Goal: Information Seeking & Learning: Compare options

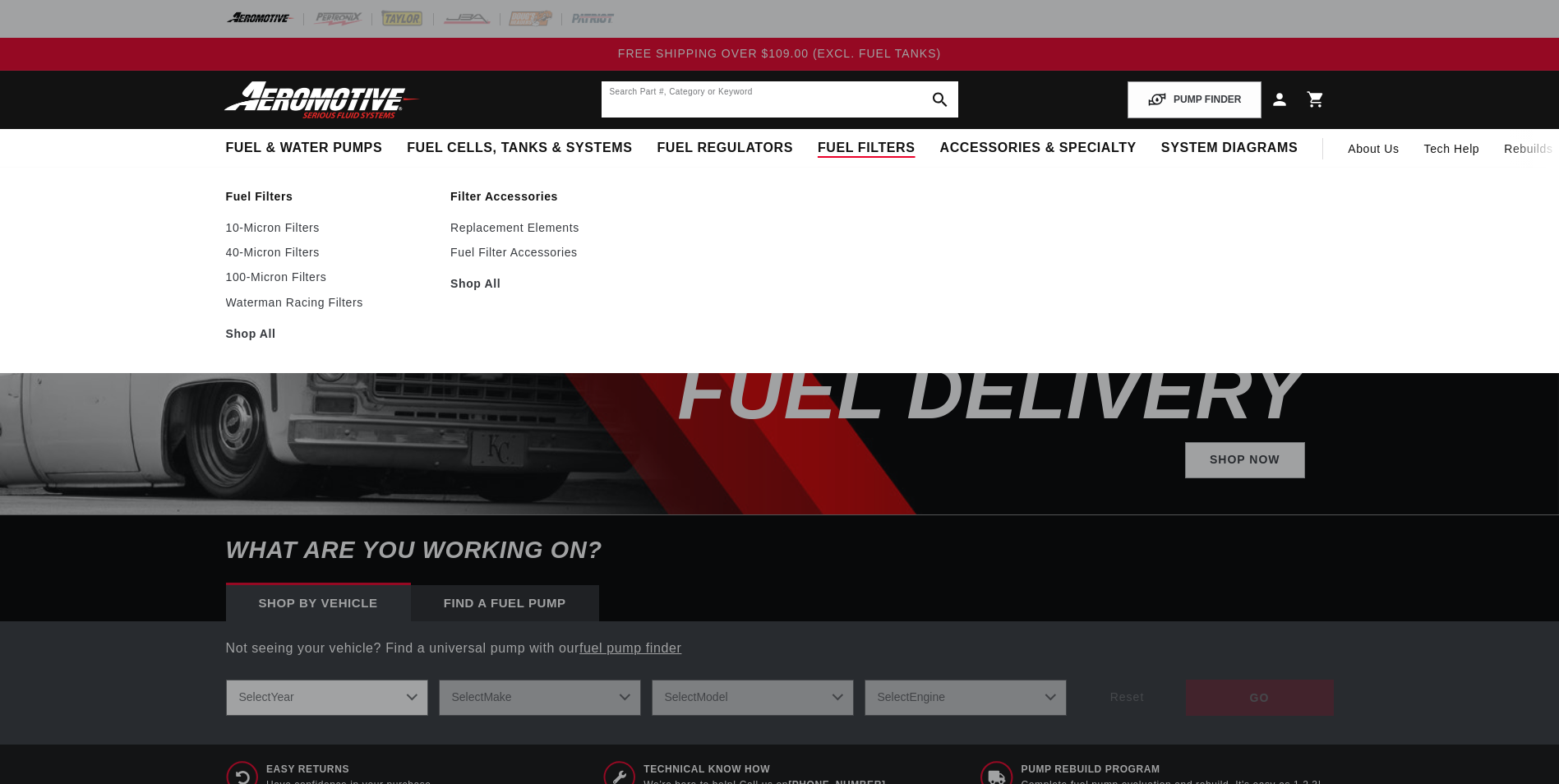
click at [798, 91] on input "text" at bounding box center [779, 99] width 356 height 36
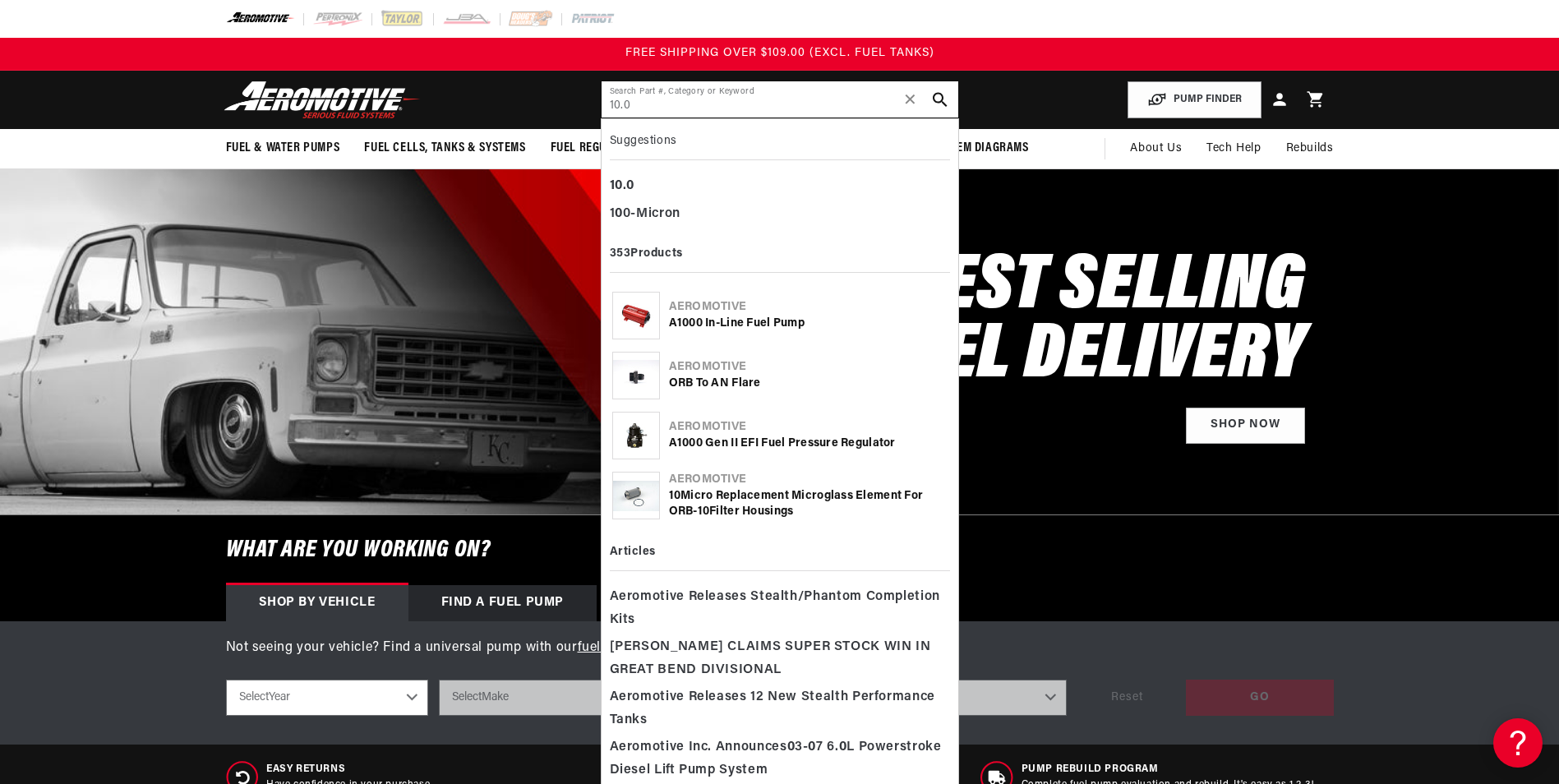
type input "10.0"
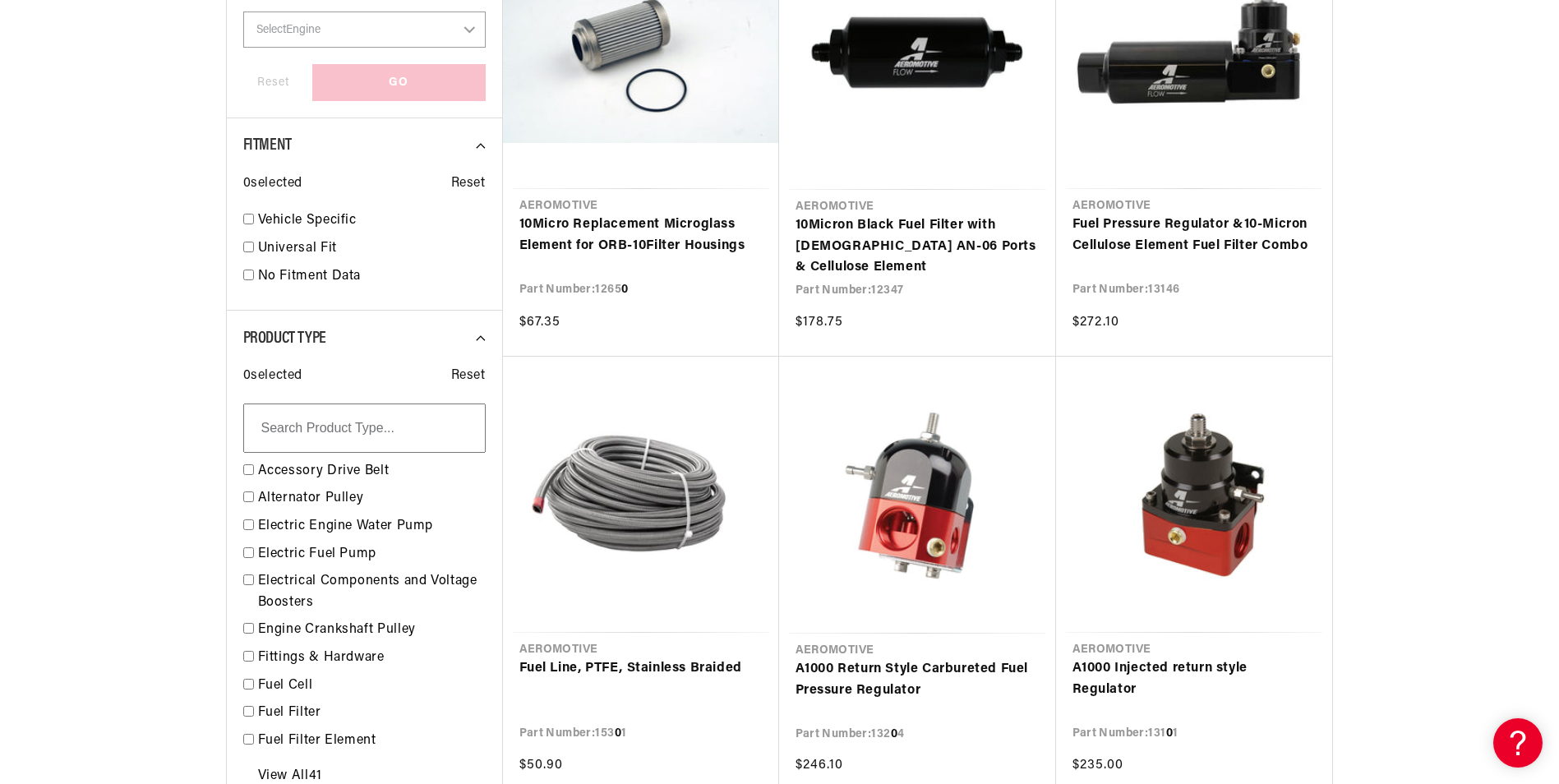
scroll to position [1068, 0]
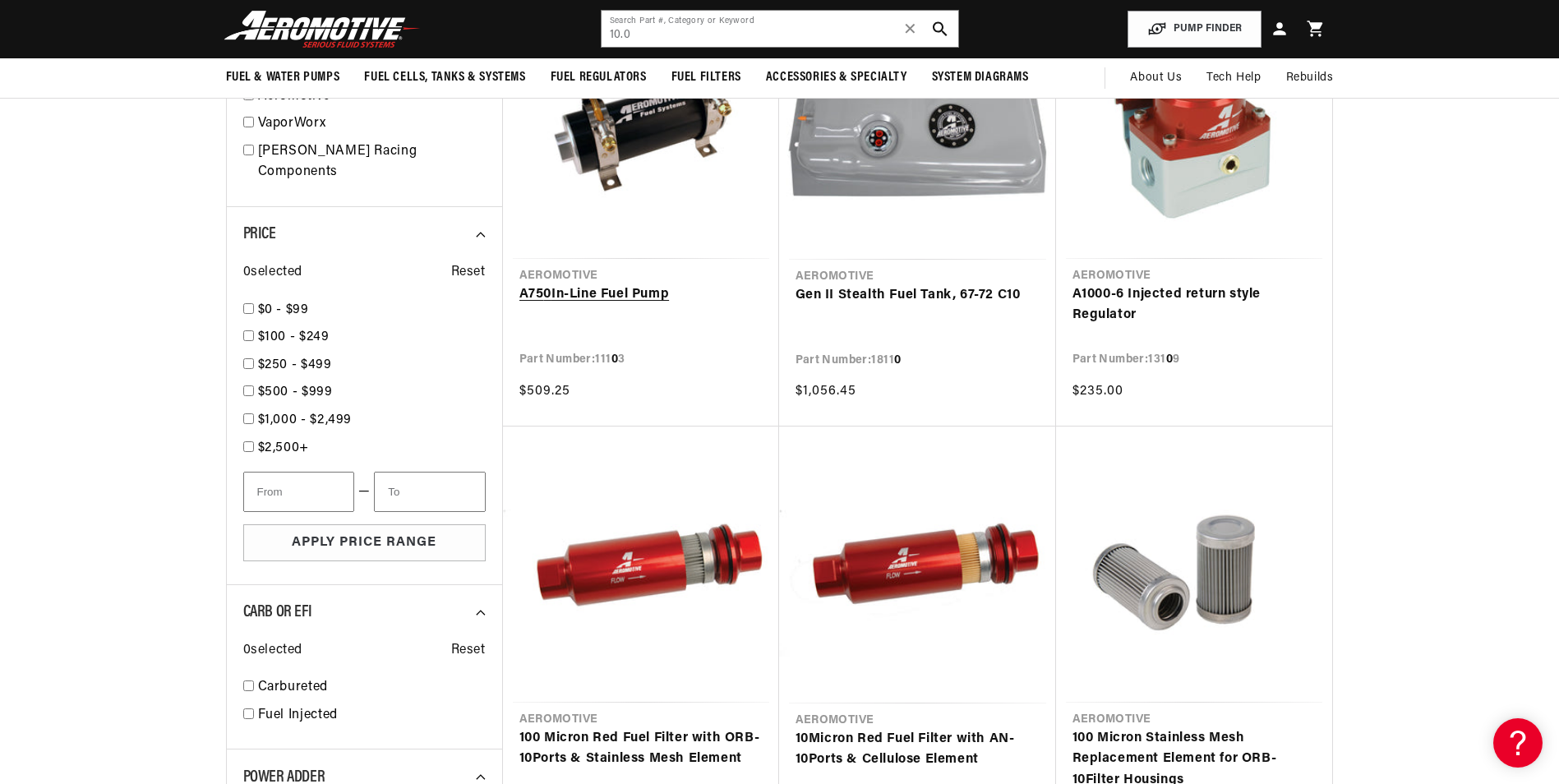
scroll to position [1479, 0]
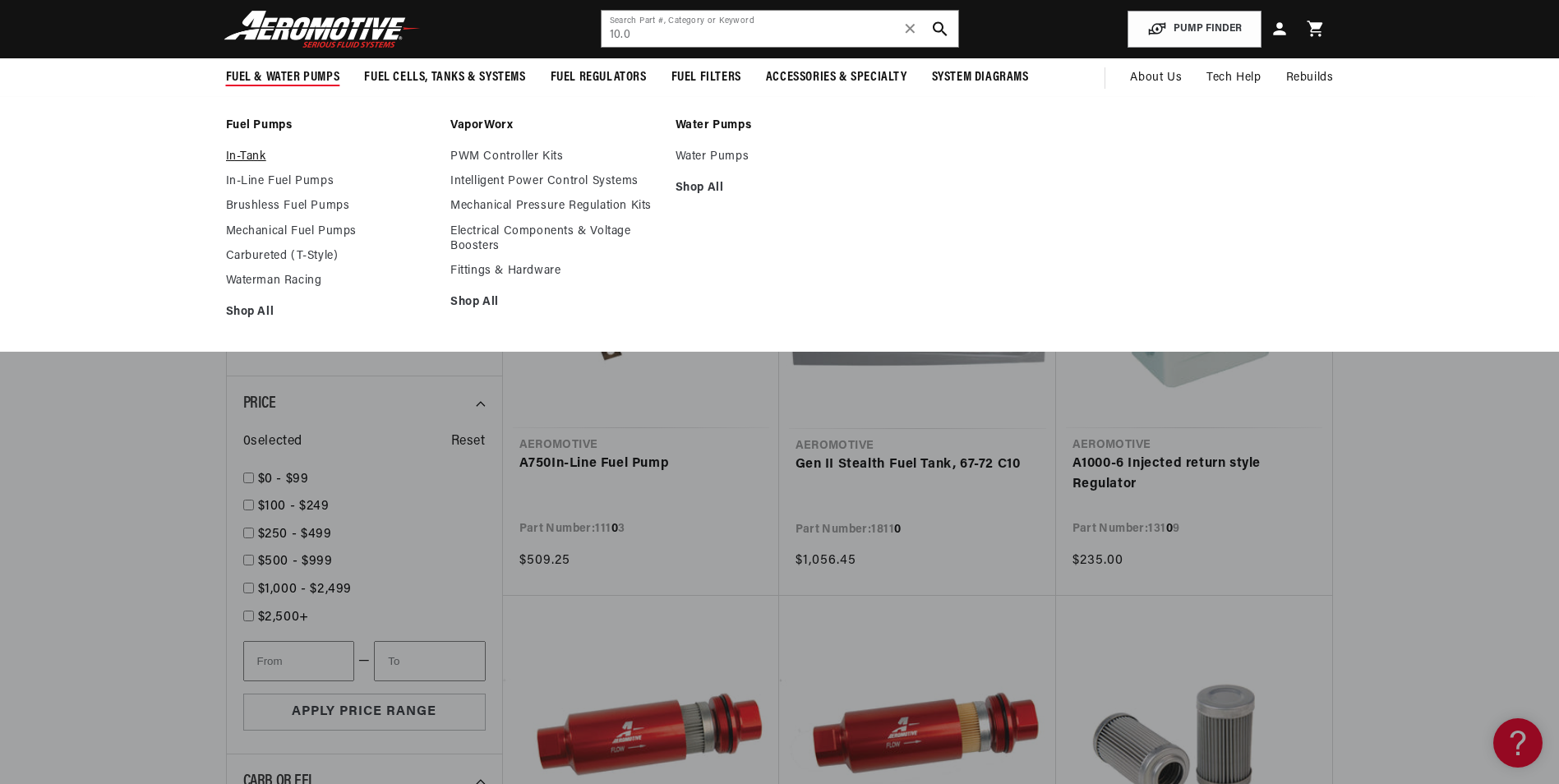
click at [236, 154] on link "In-Tank" at bounding box center [330, 157] width 209 height 15
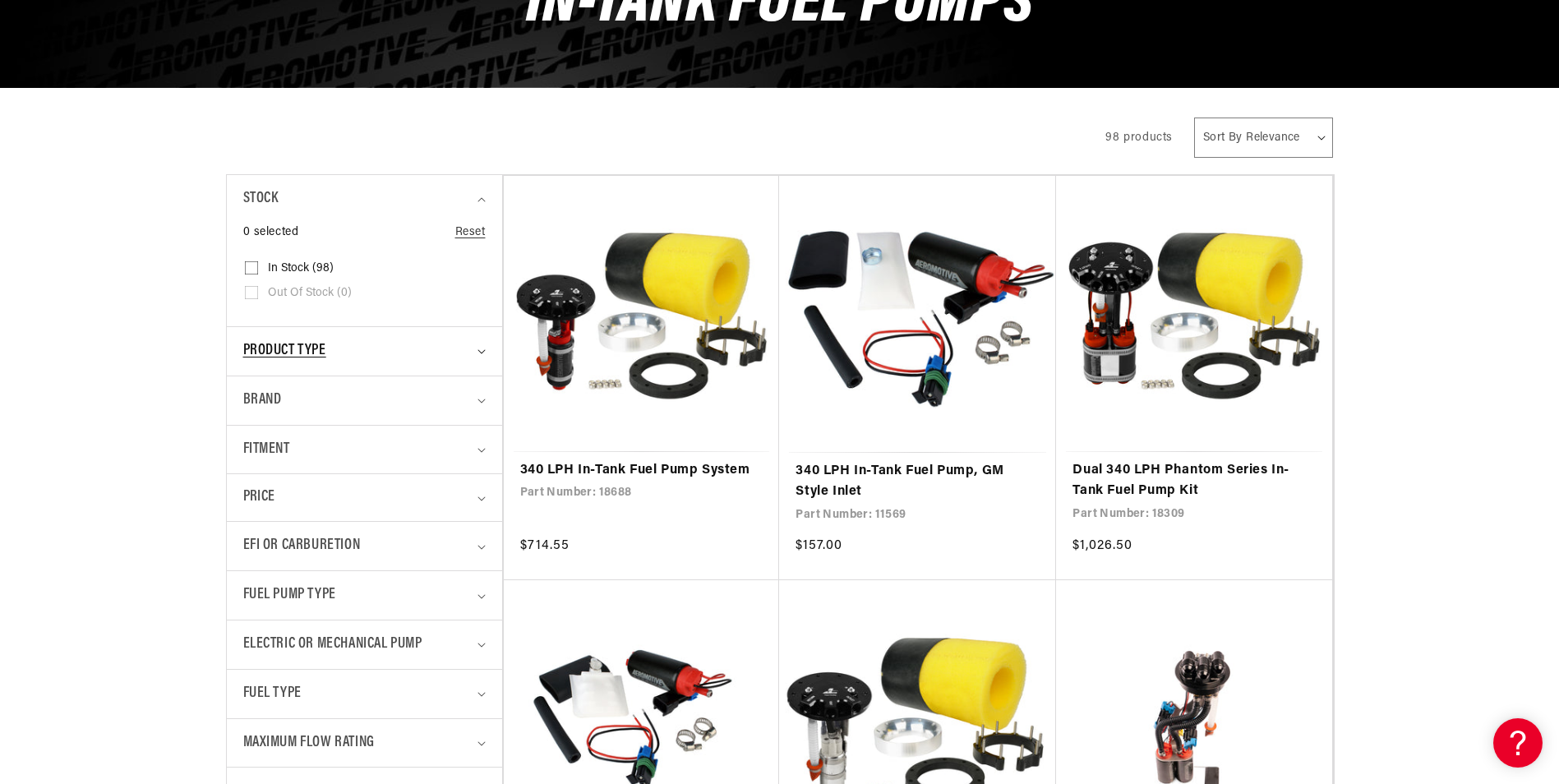
click at [335, 345] on div "Product type" at bounding box center [357, 351] width 228 height 23
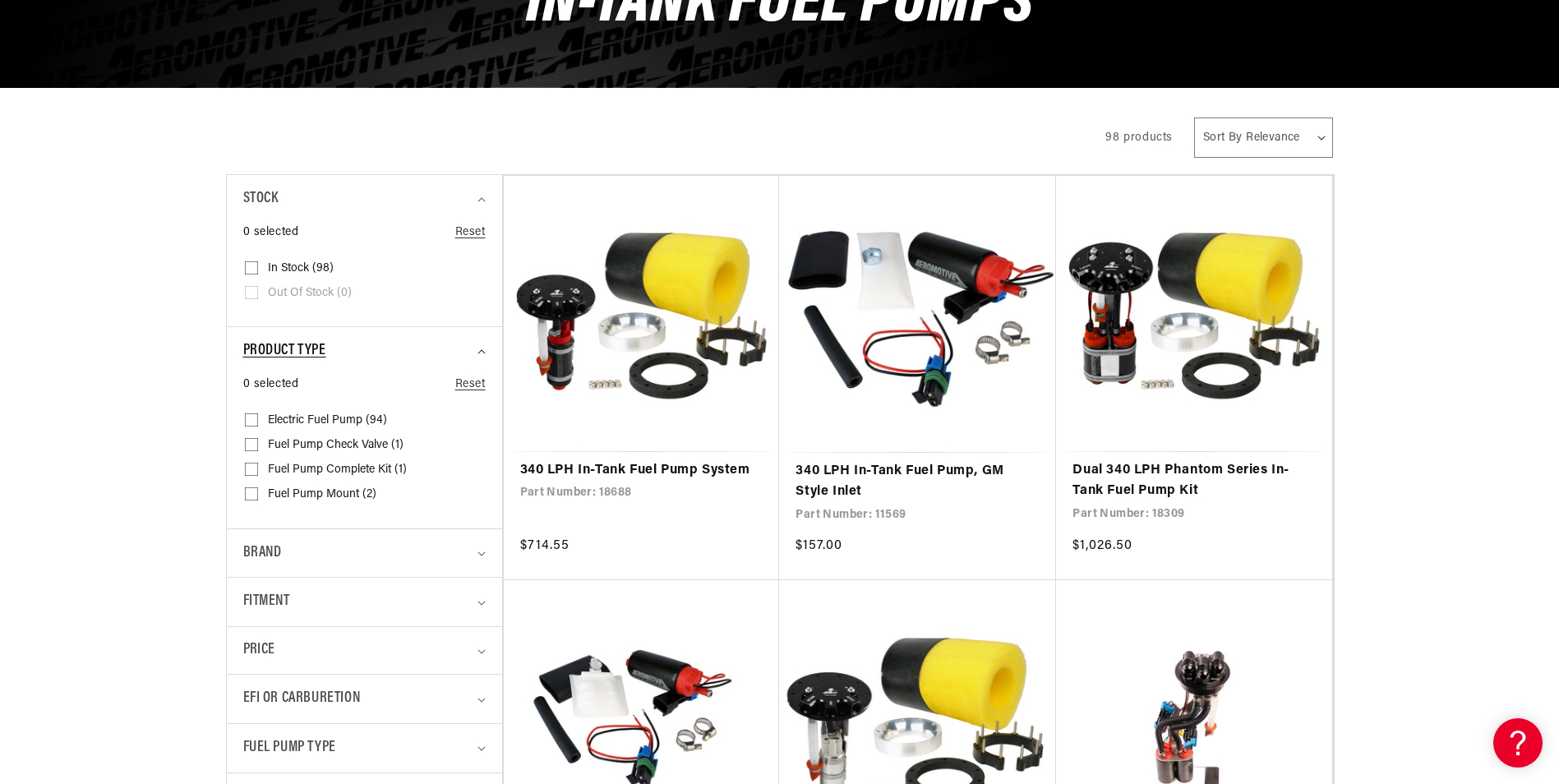
click at [315, 361] on span "Product type" at bounding box center [284, 351] width 83 height 23
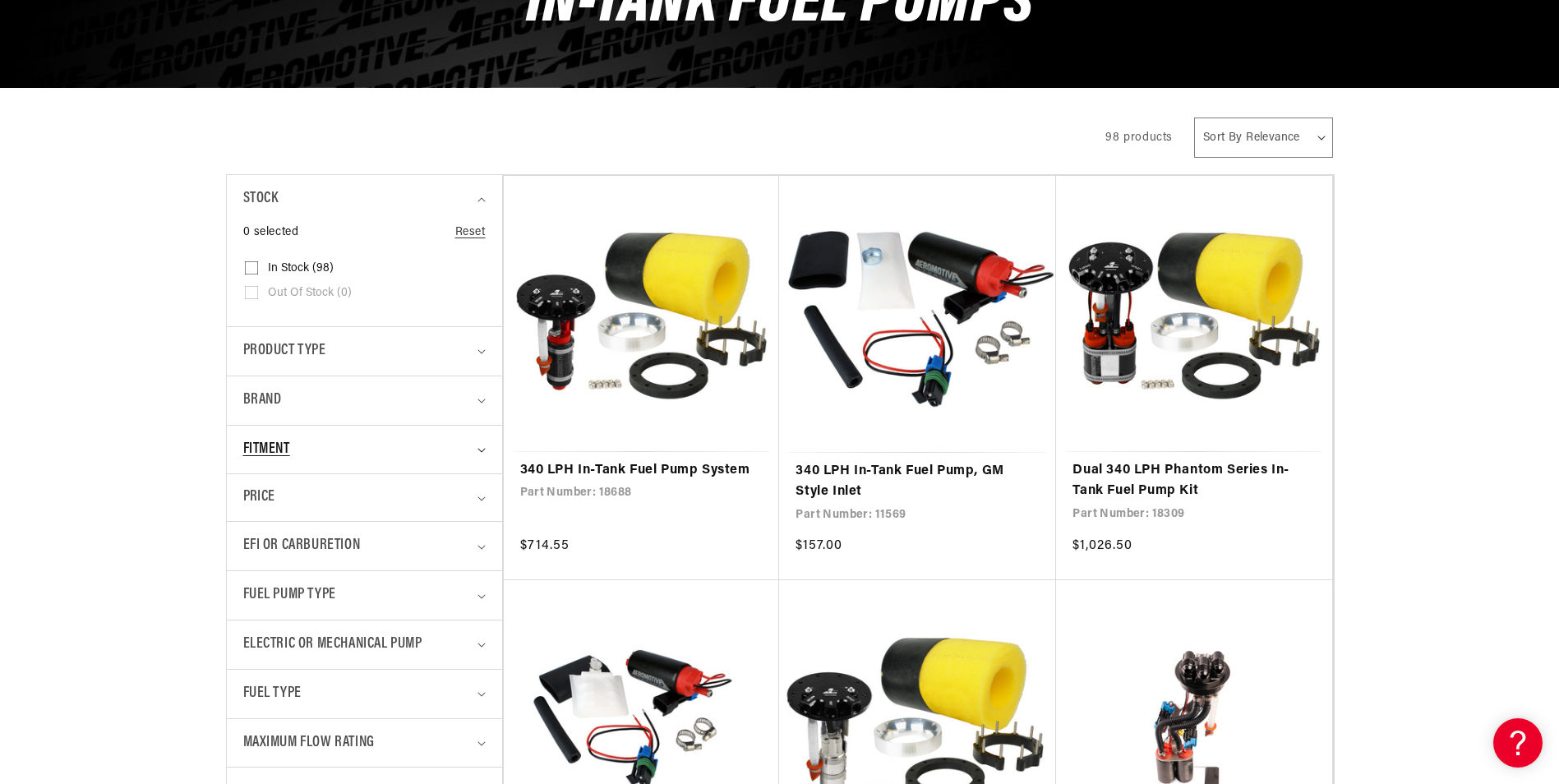
click at [325, 450] on div "Fitment" at bounding box center [357, 449] width 228 height 23
click at [324, 454] on div "Fitment" at bounding box center [357, 449] width 228 height 23
click at [275, 598] on span "Fuel Pump Type" at bounding box center [289, 595] width 93 height 23
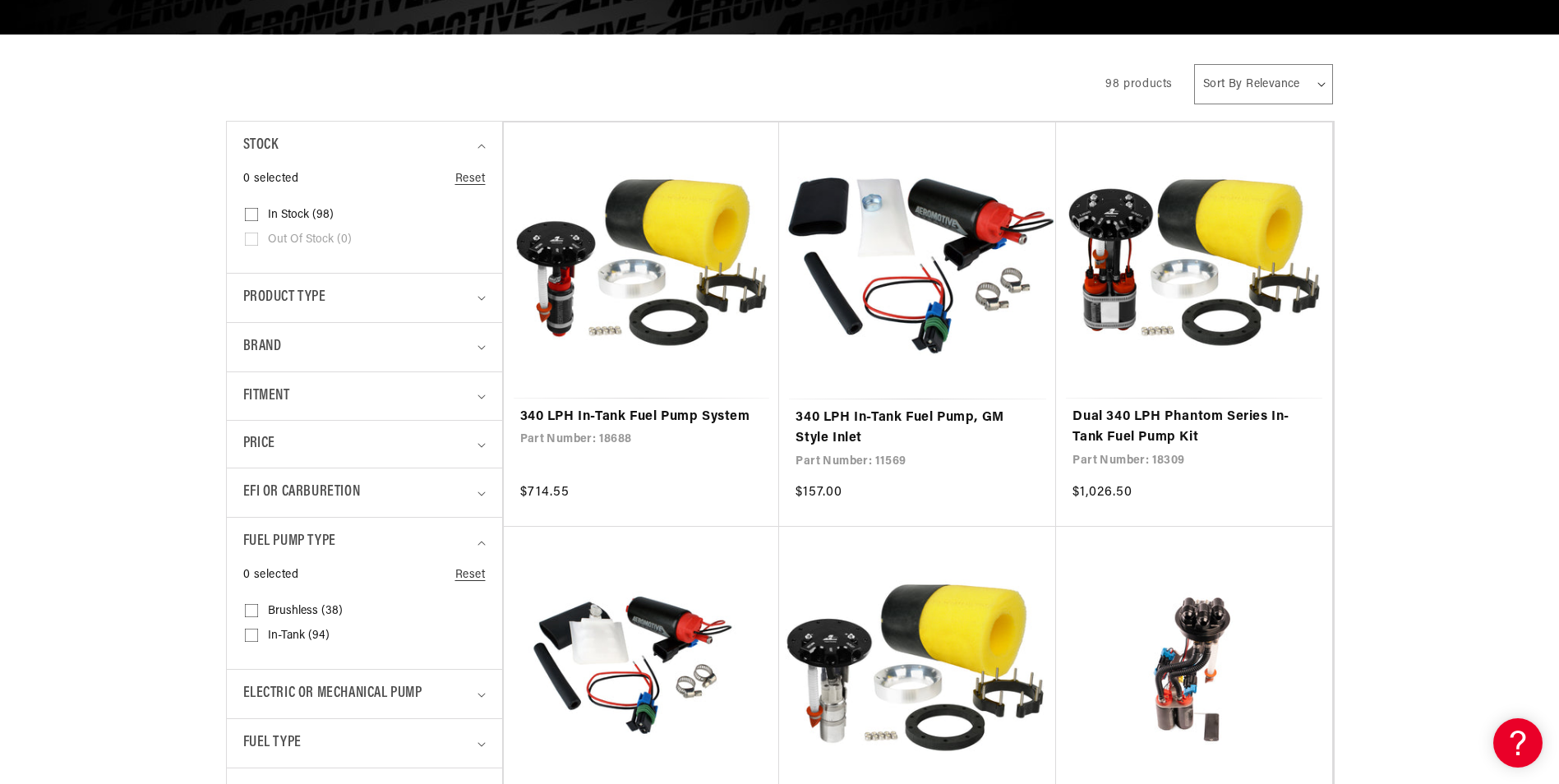
scroll to position [329, 0]
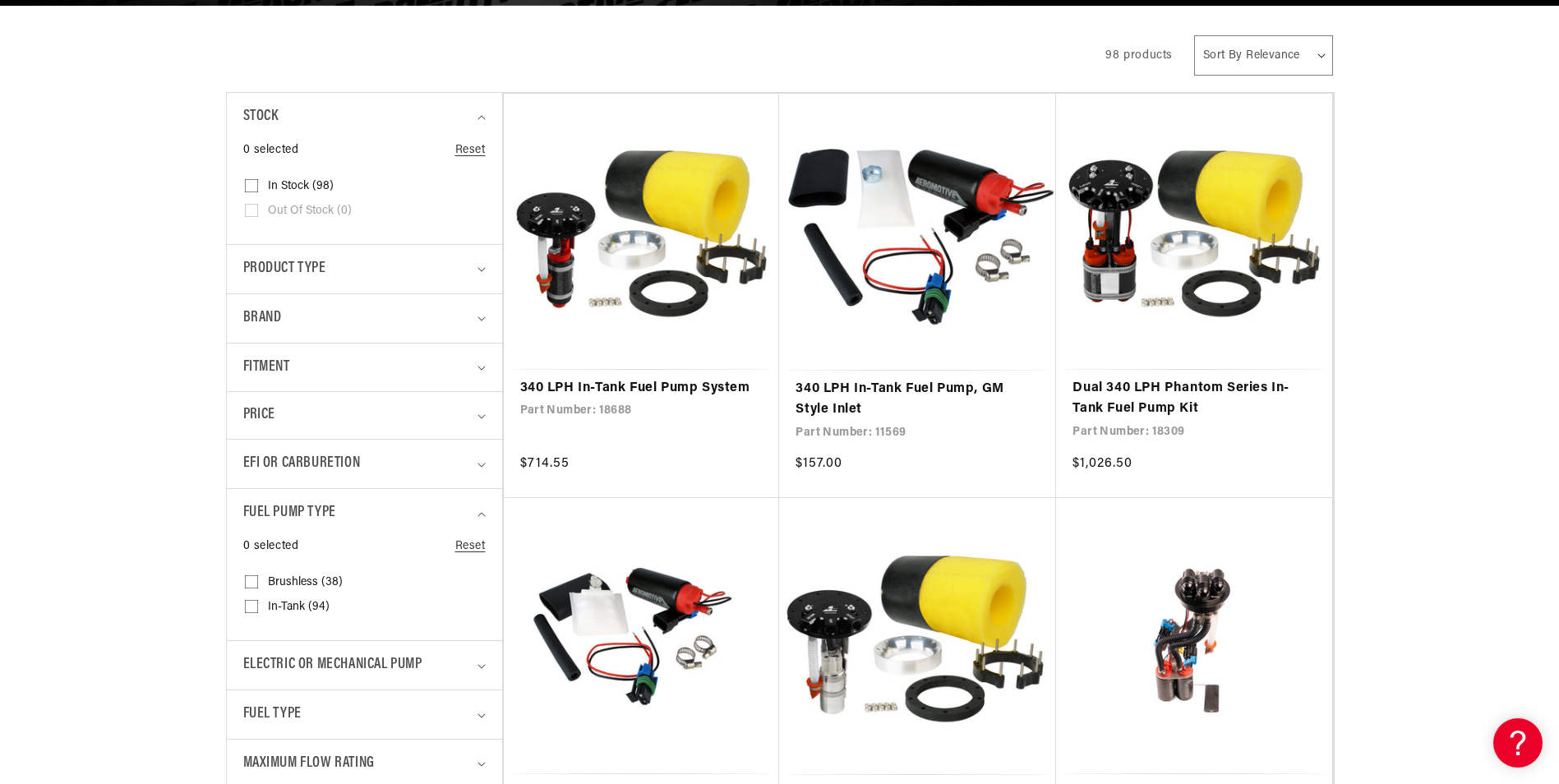
click at [271, 583] on span "Brushless (38)" at bounding box center [305, 583] width 75 height 15
click at [258, 583] on input "Brushless (38) Brushless (38 products)" at bounding box center [252, 585] width 13 height 13
checkbox input "true"
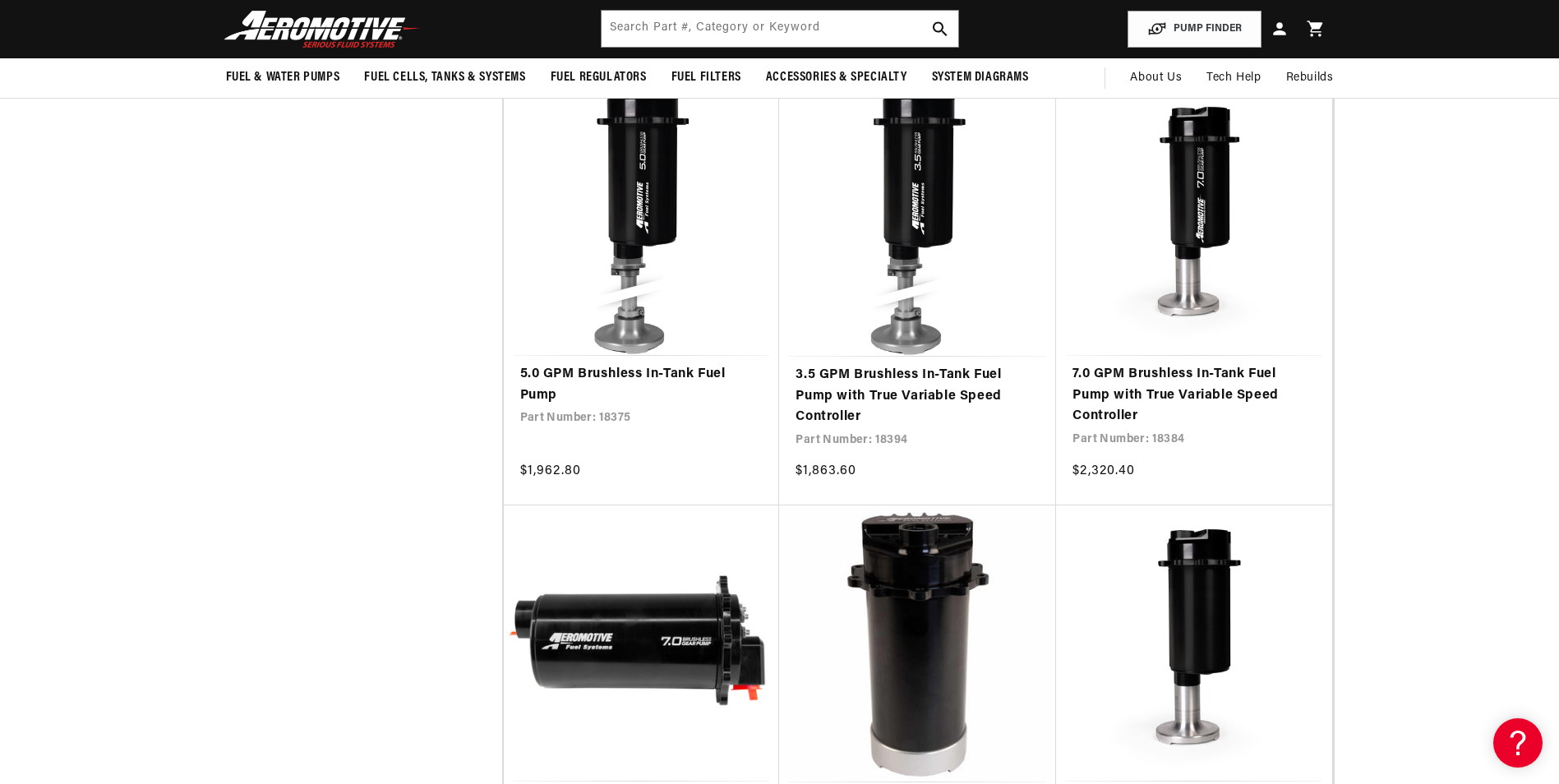
scroll to position [1233, 0]
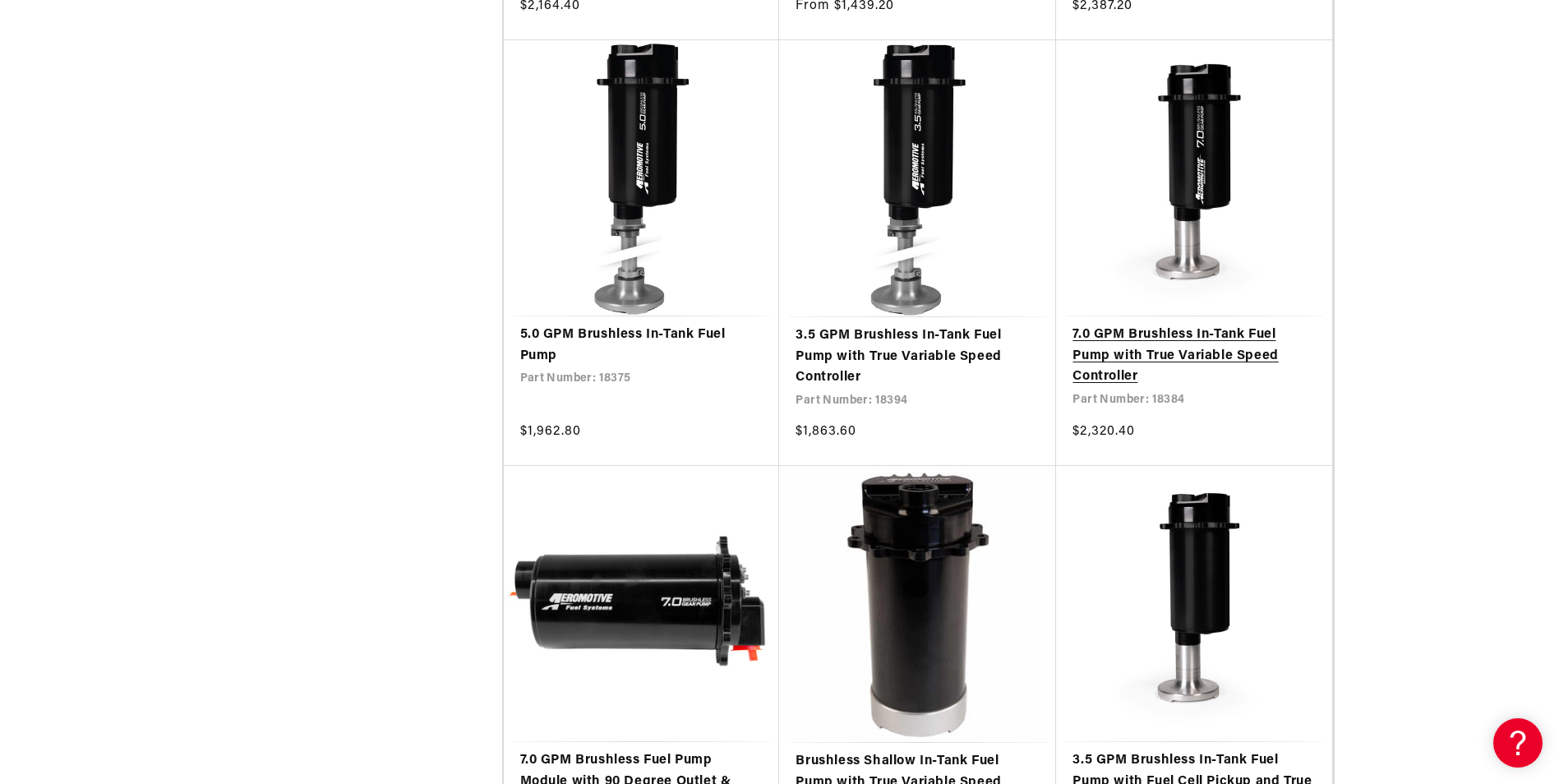
click at [1205, 388] on link "7.0 GPM Brushless In-Tank Fuel Pump with True Variable Speed Controller" at bounding box center [1194, 356] width 243 height 63
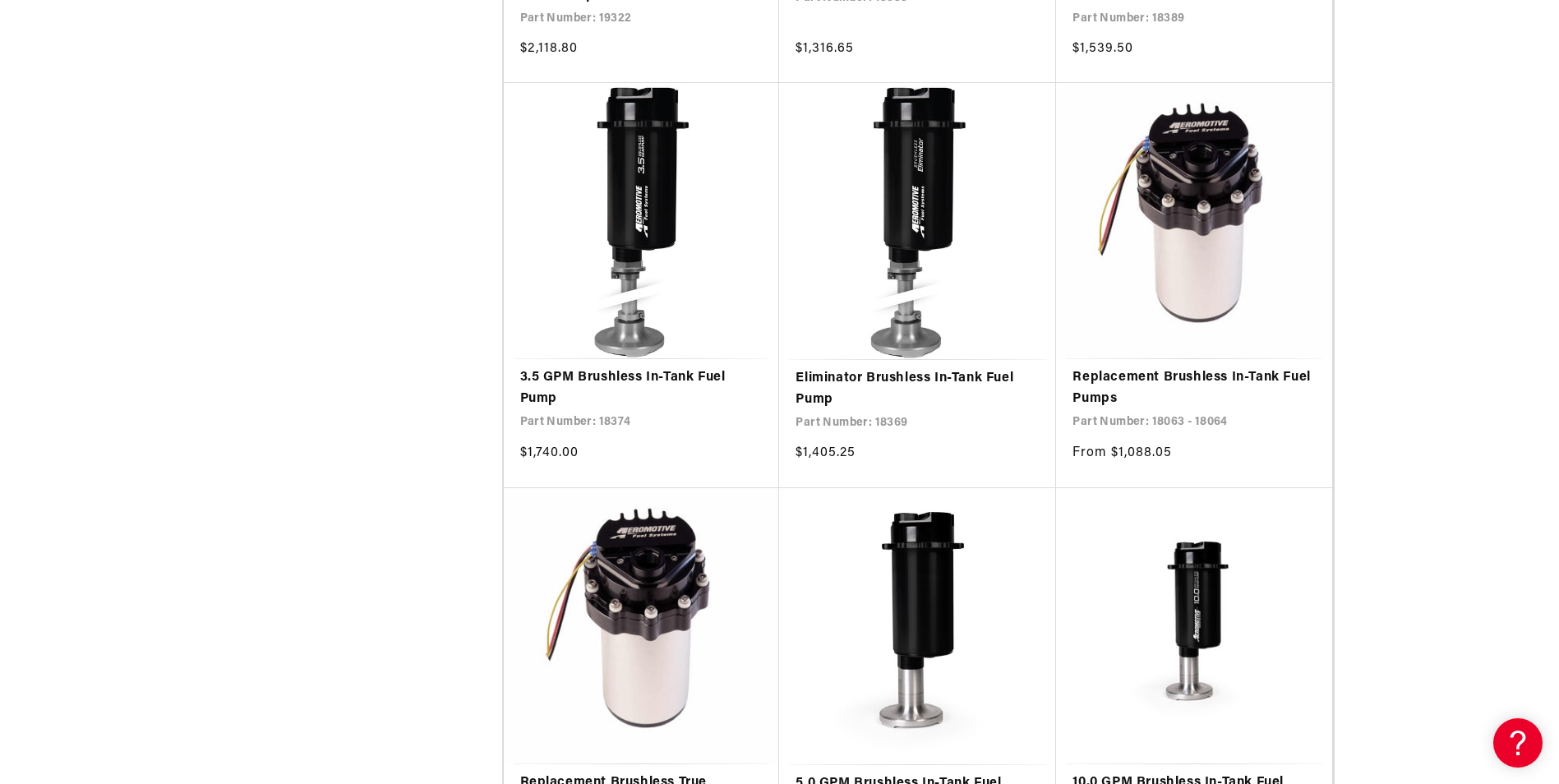
scroll to position [2876, 0]
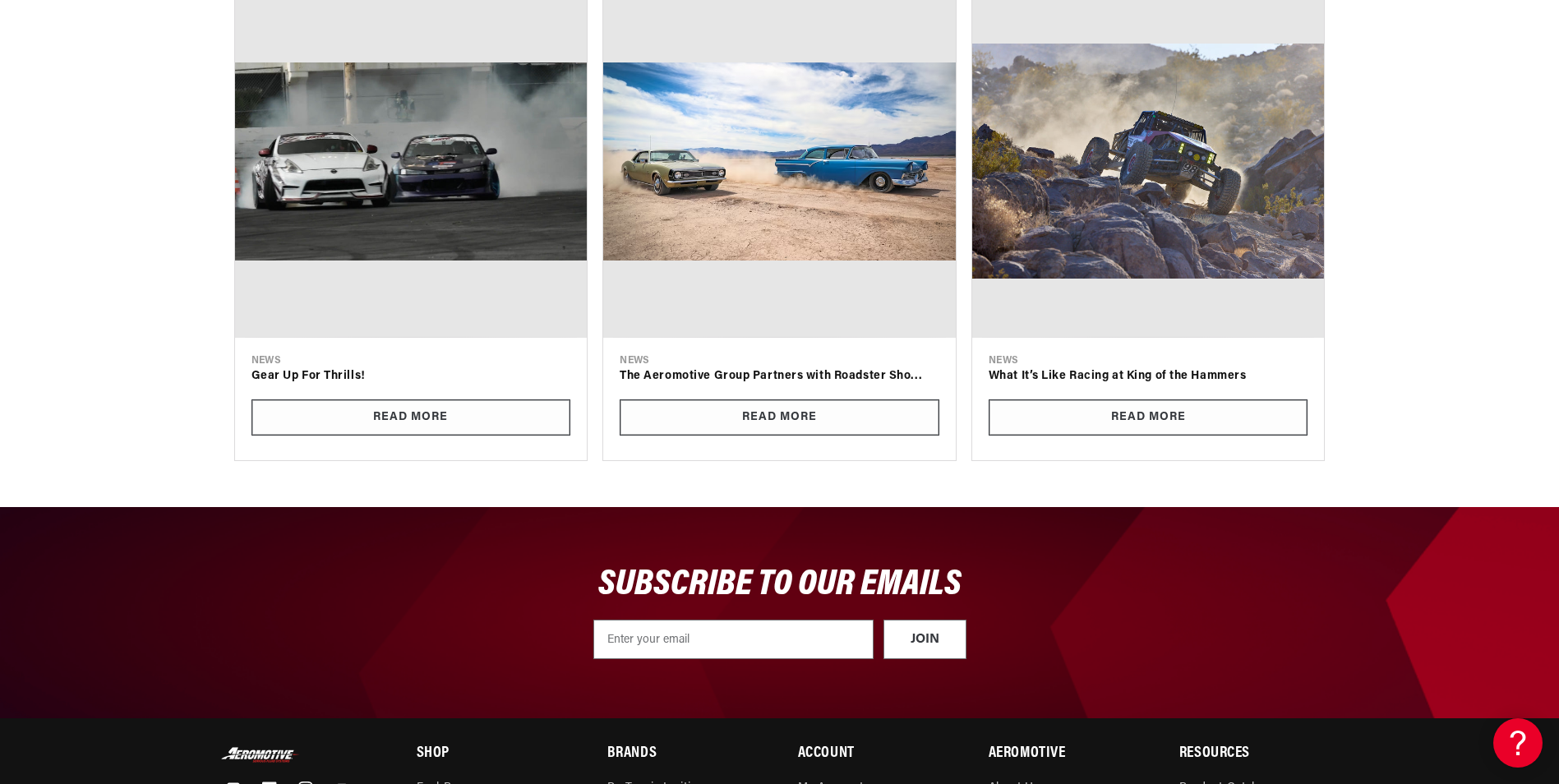
scroll to position [6938, 0]
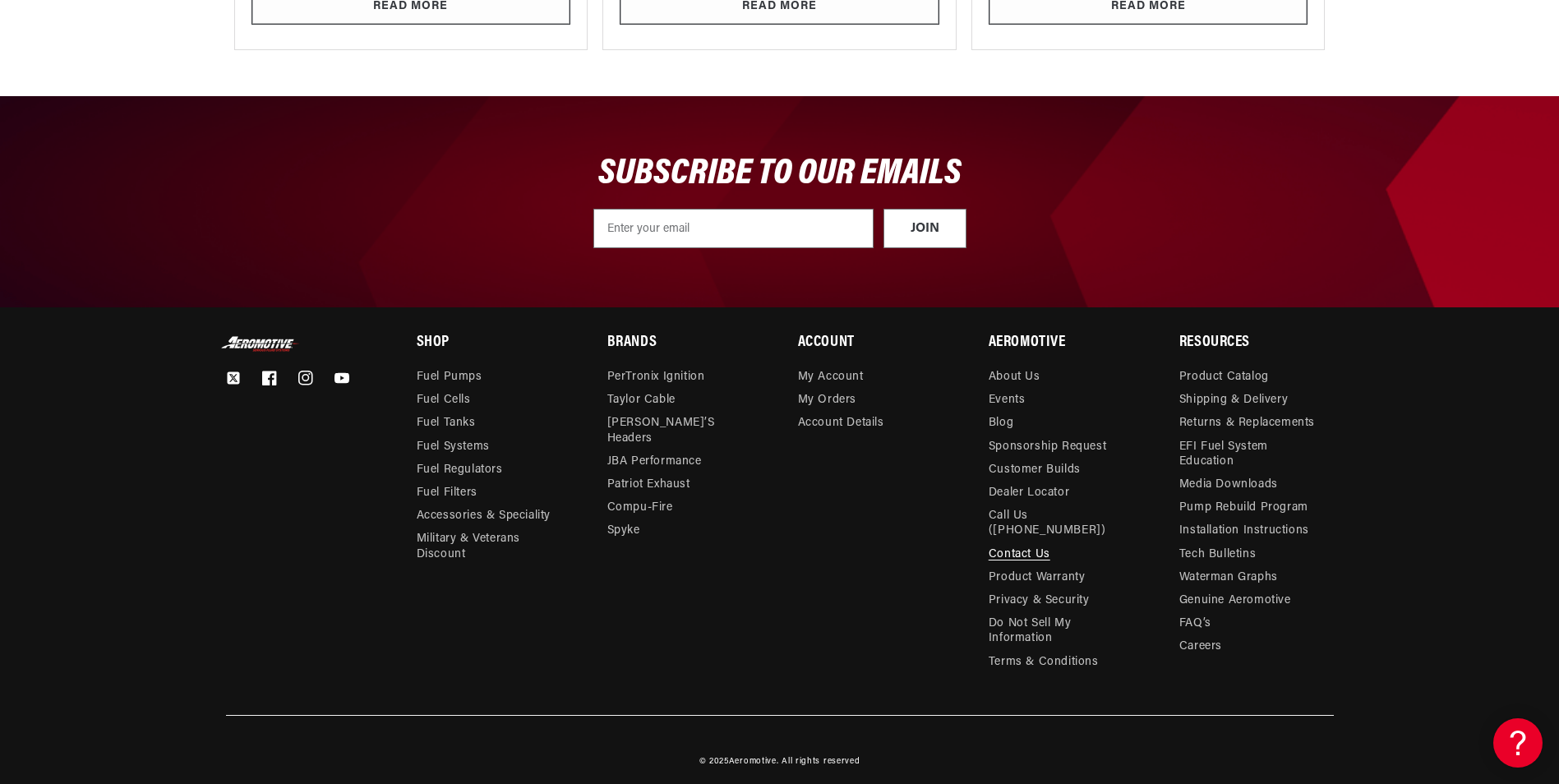
click at [1023, 543] on link "Contact Us" at bounding box center [1020, 554] width 62 height 23
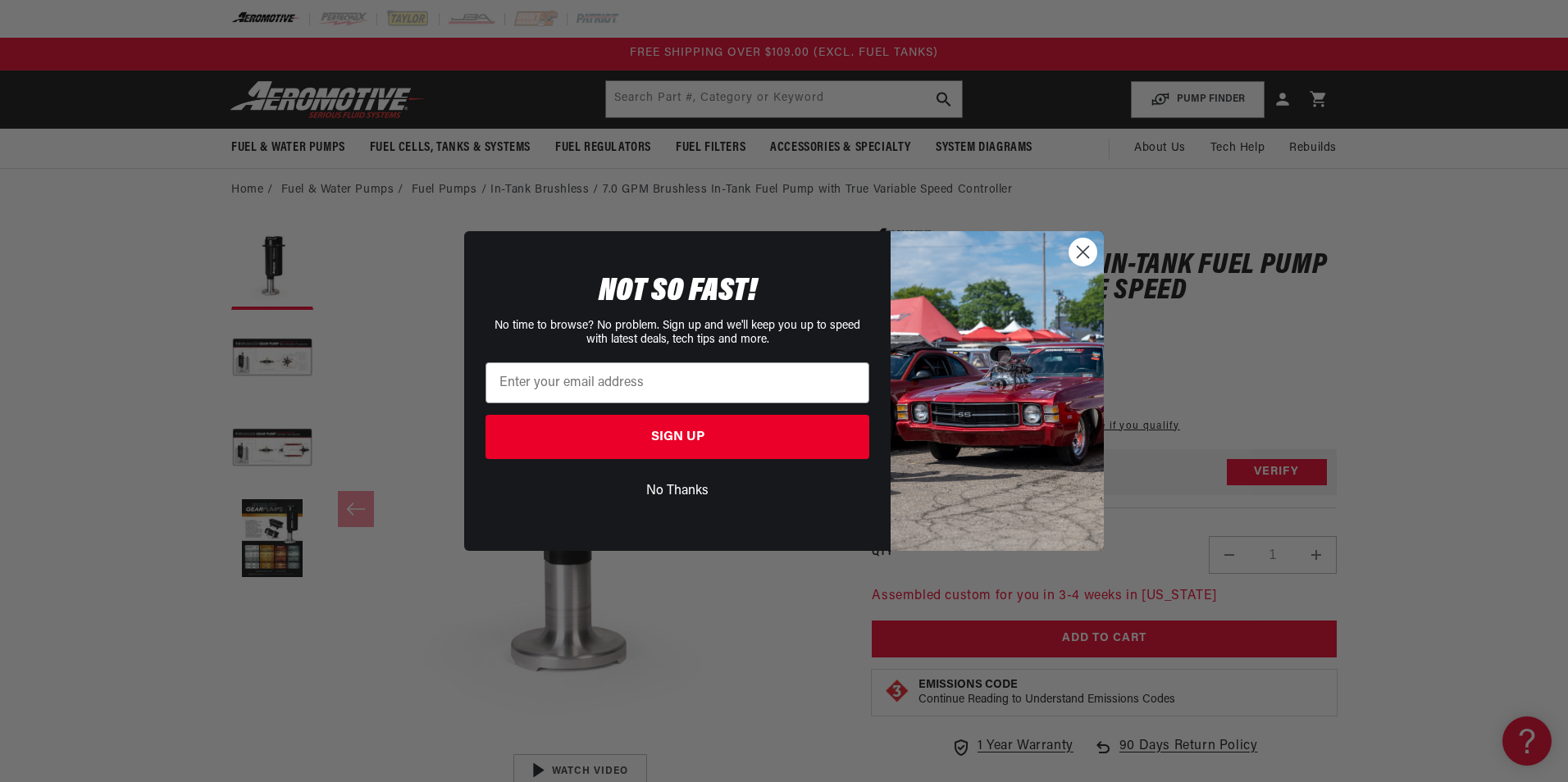
click at [1090, 239] on icon "Close dialog" at bounding box center [1083, 252] width 28 height 28
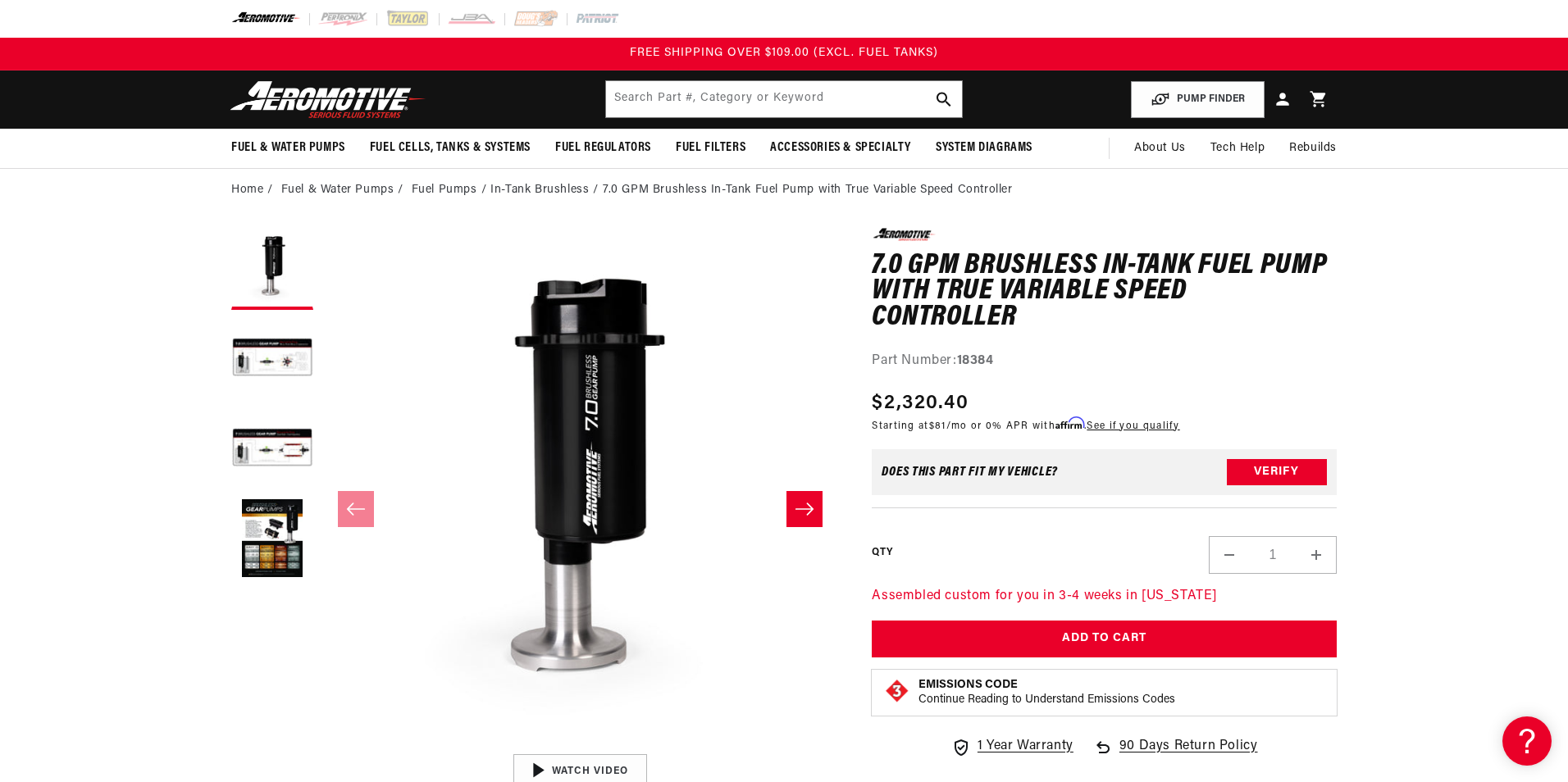
click at [1085, 248] on div "Close dialog NOT SO FAST! No time to browse? No problem. Sign up and we'll keep…" at bounding box center [784, 391] width 673 height 319
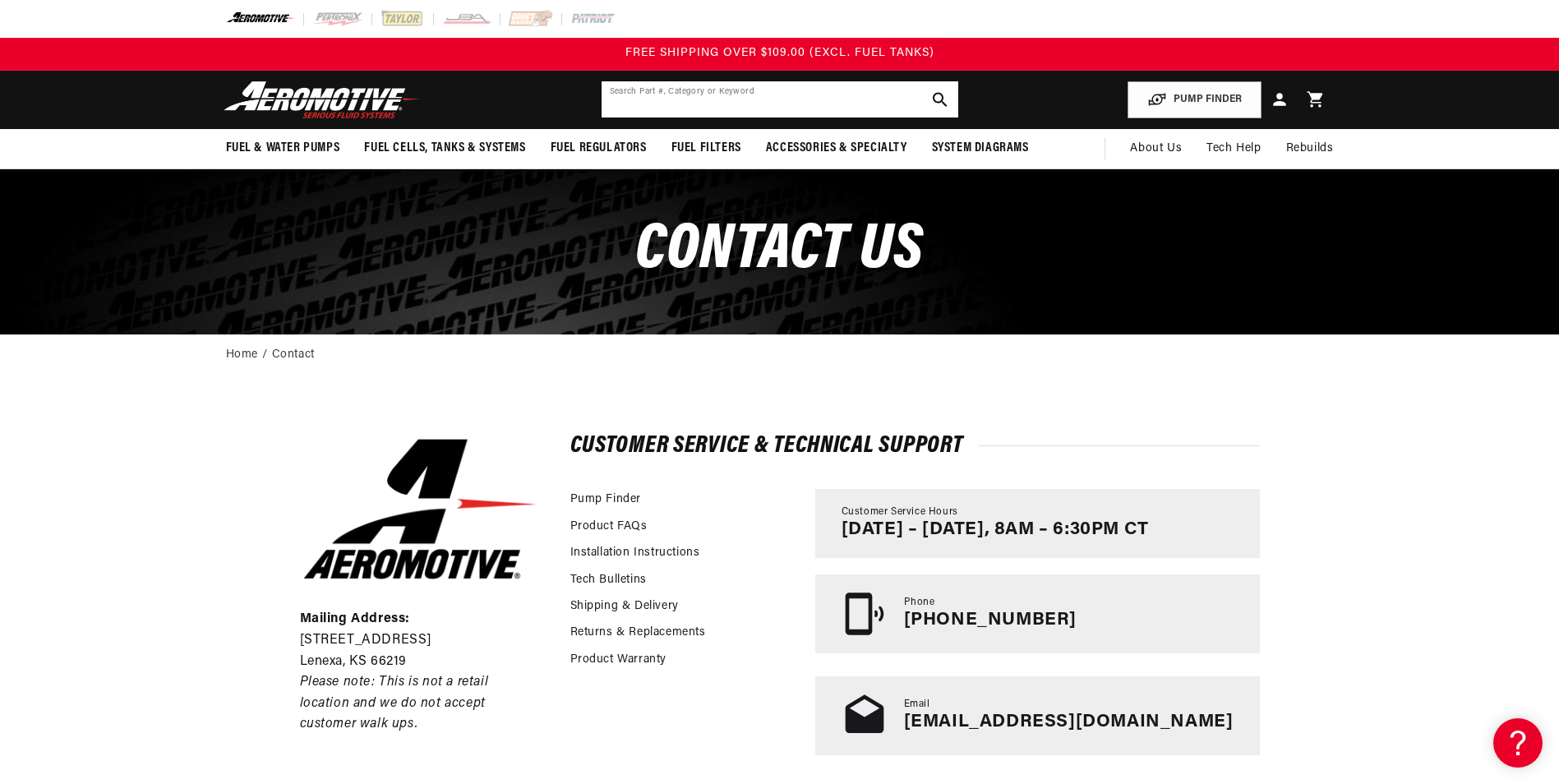
click at [822, 107] on input "text" at bounding box center [779, 99] width 356 height 36
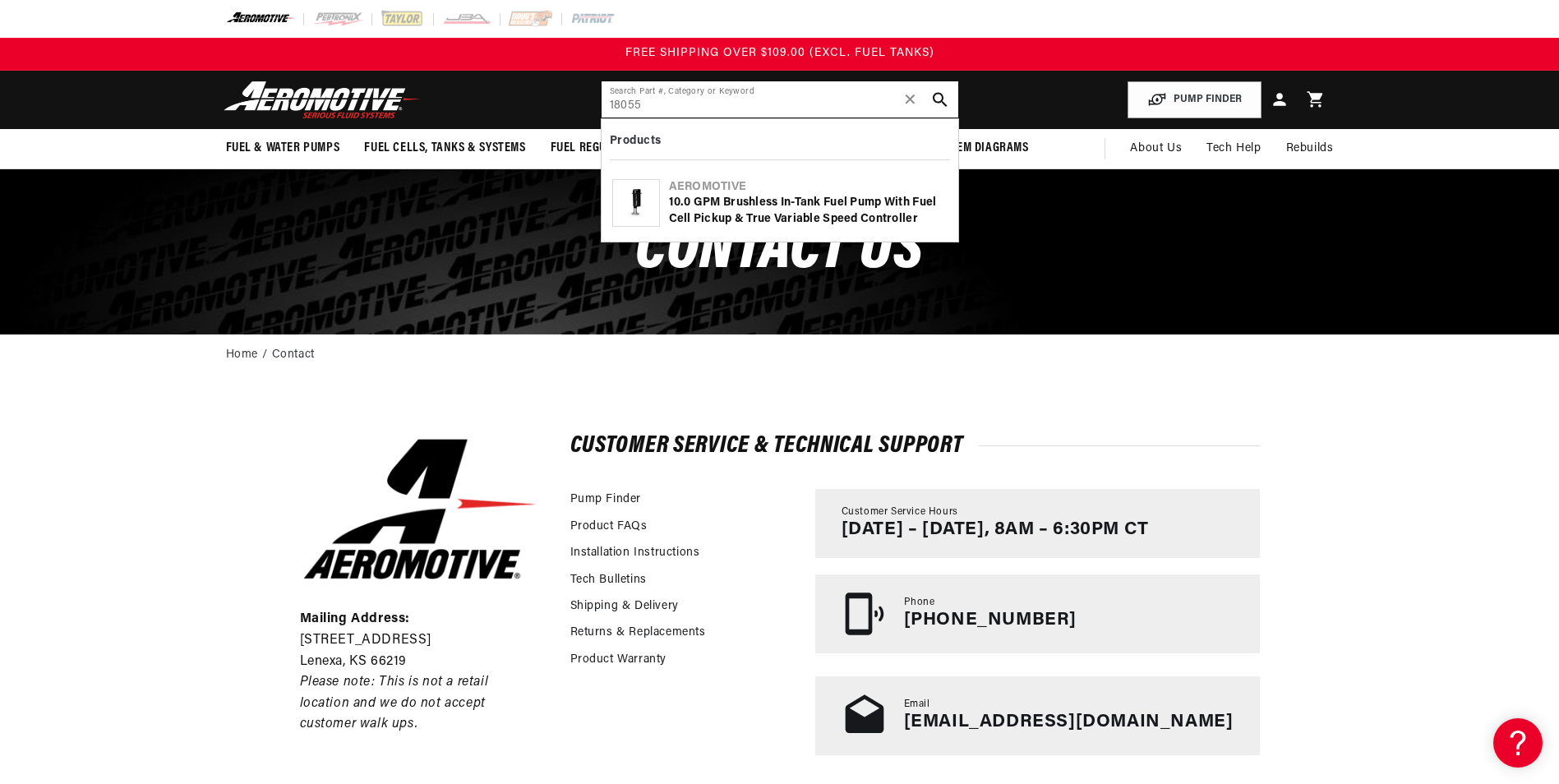
type input "18055"
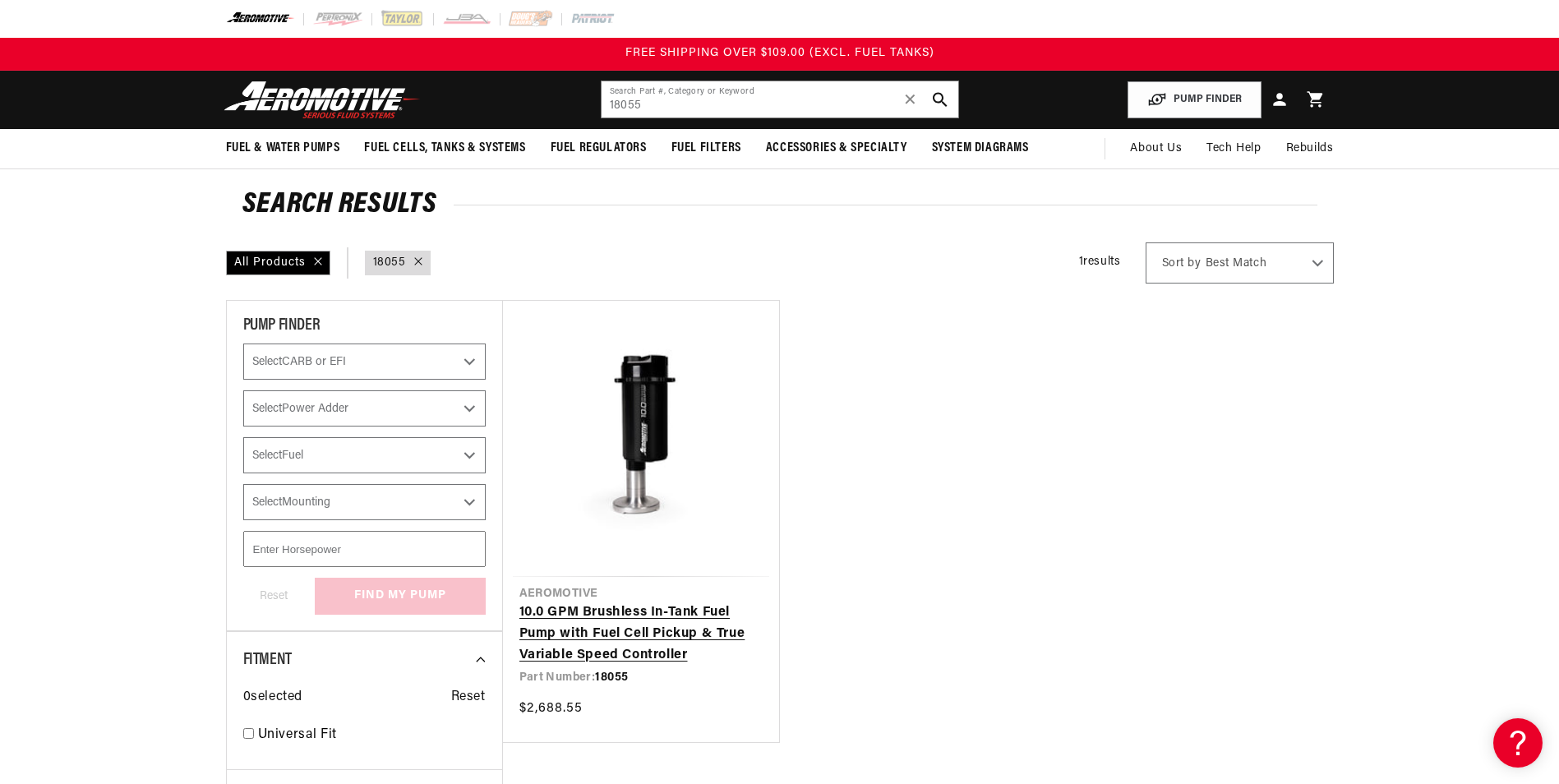
click at [624, 630] on link "10.0 GPM Brushless In-Tank Fuel Pump with Fuel Cell Pickup & True Variable Spee…" at bounding box center [641, 633] width 243 height 63
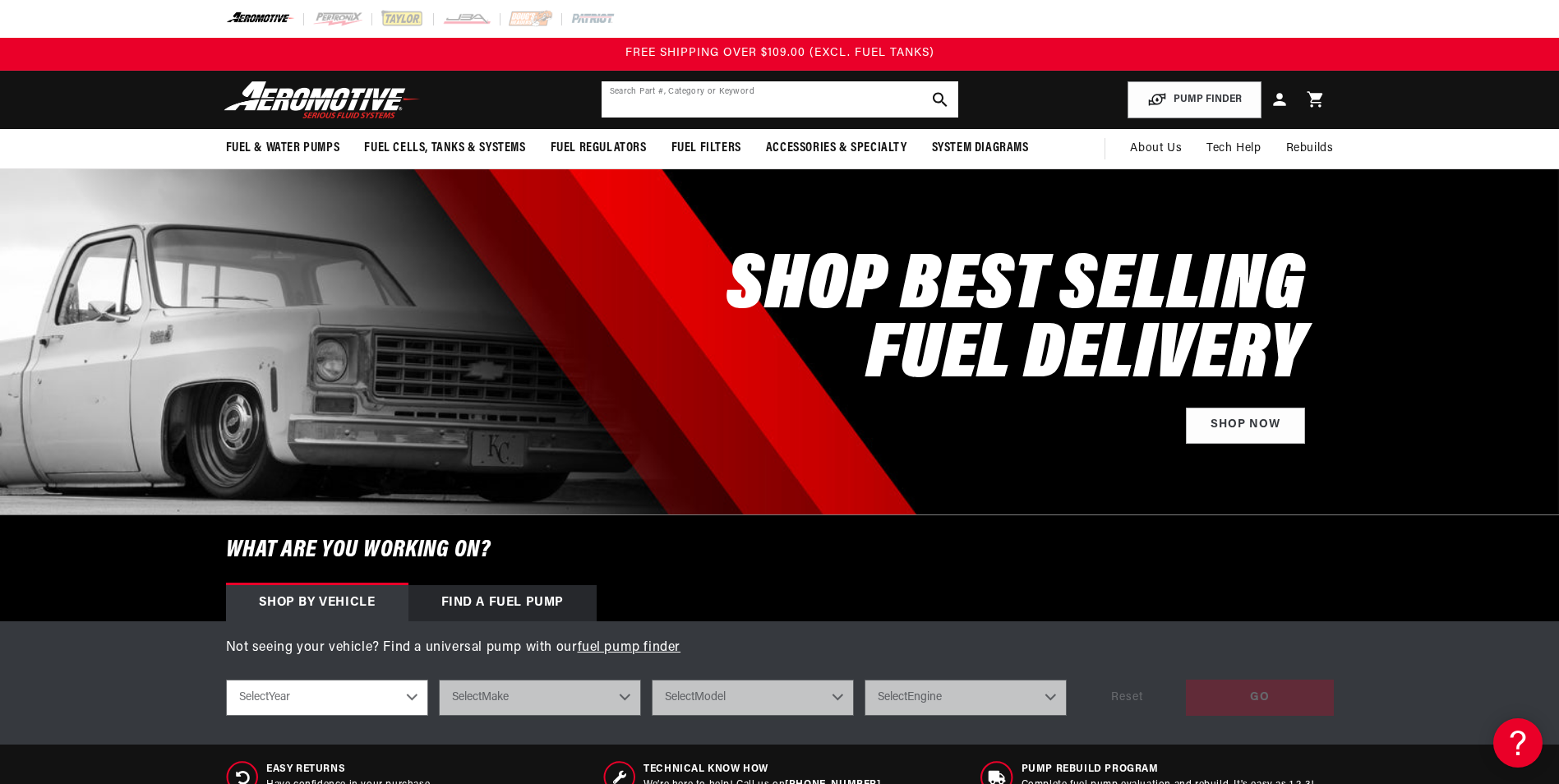
click at [773, 90] on input "text" at bounding box center [779, 99] width 356 height 36
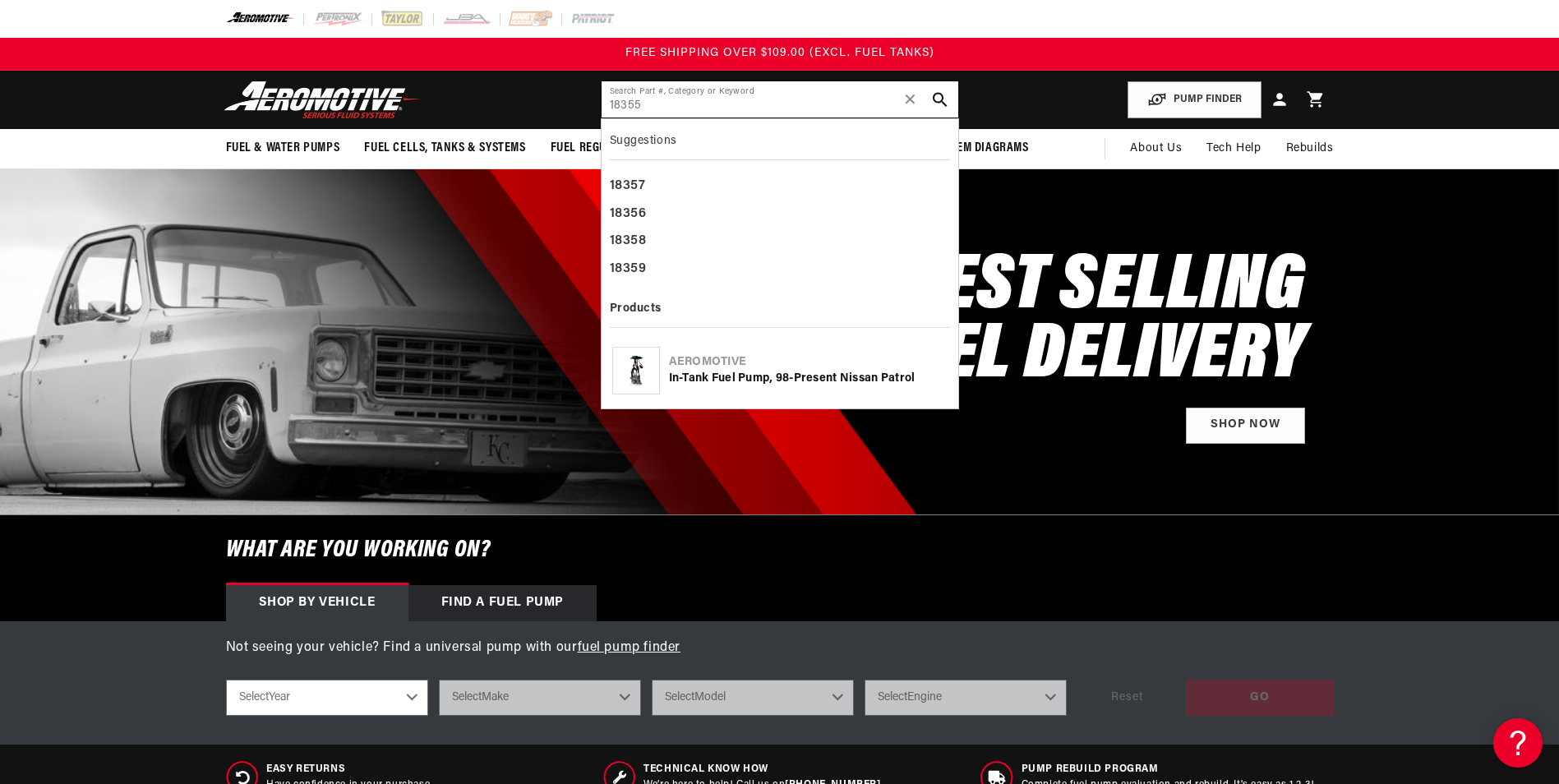
type input "18355"
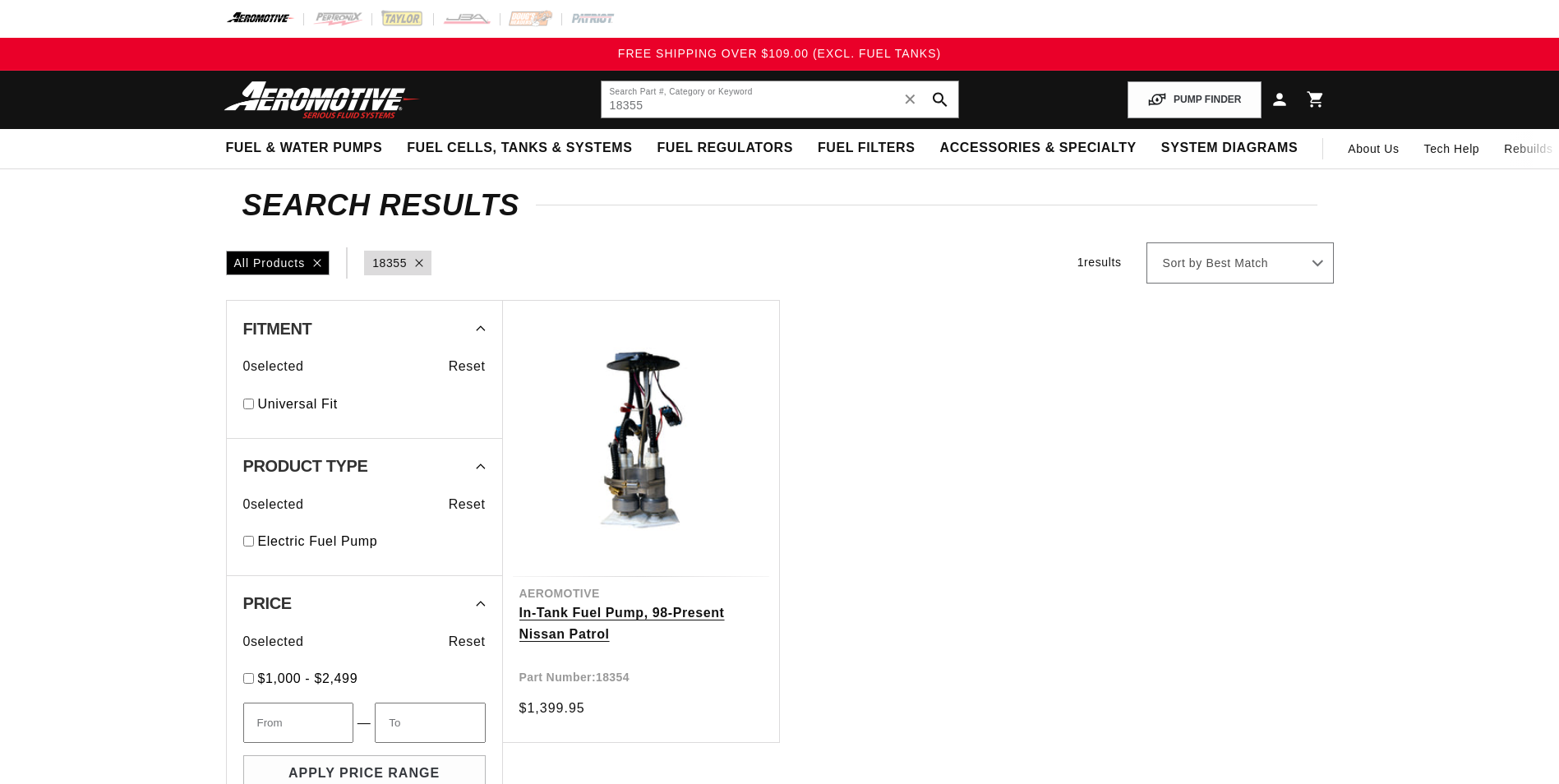
click at [637, 602] on link "In-Tank Fuel Pump, 98-Present Nissan Patrol" at bounding box center [641, 623] width 243 height 42
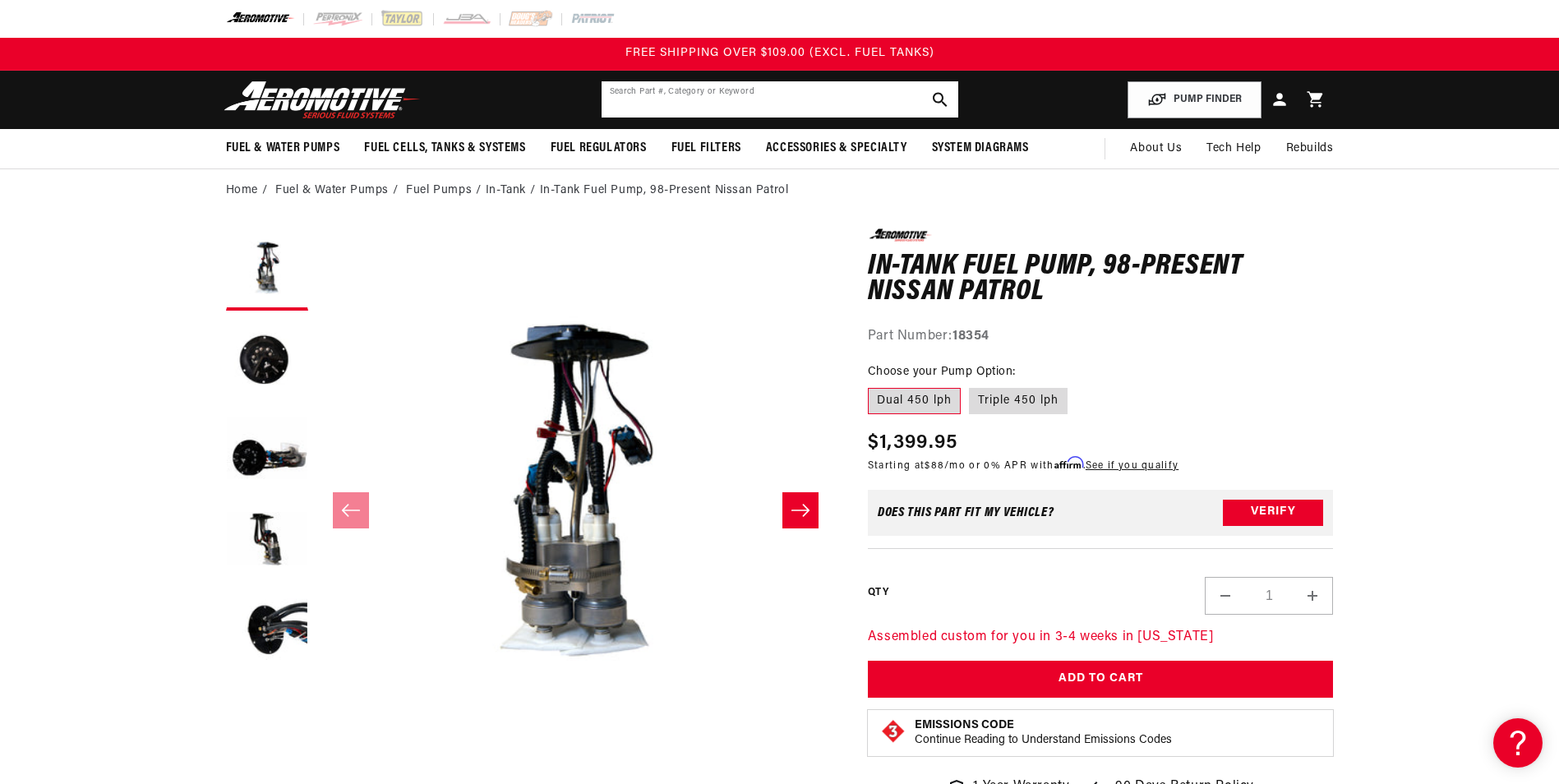
click at [719, 106] on input "text" at bounding box center [779, 99] width 356 height 36
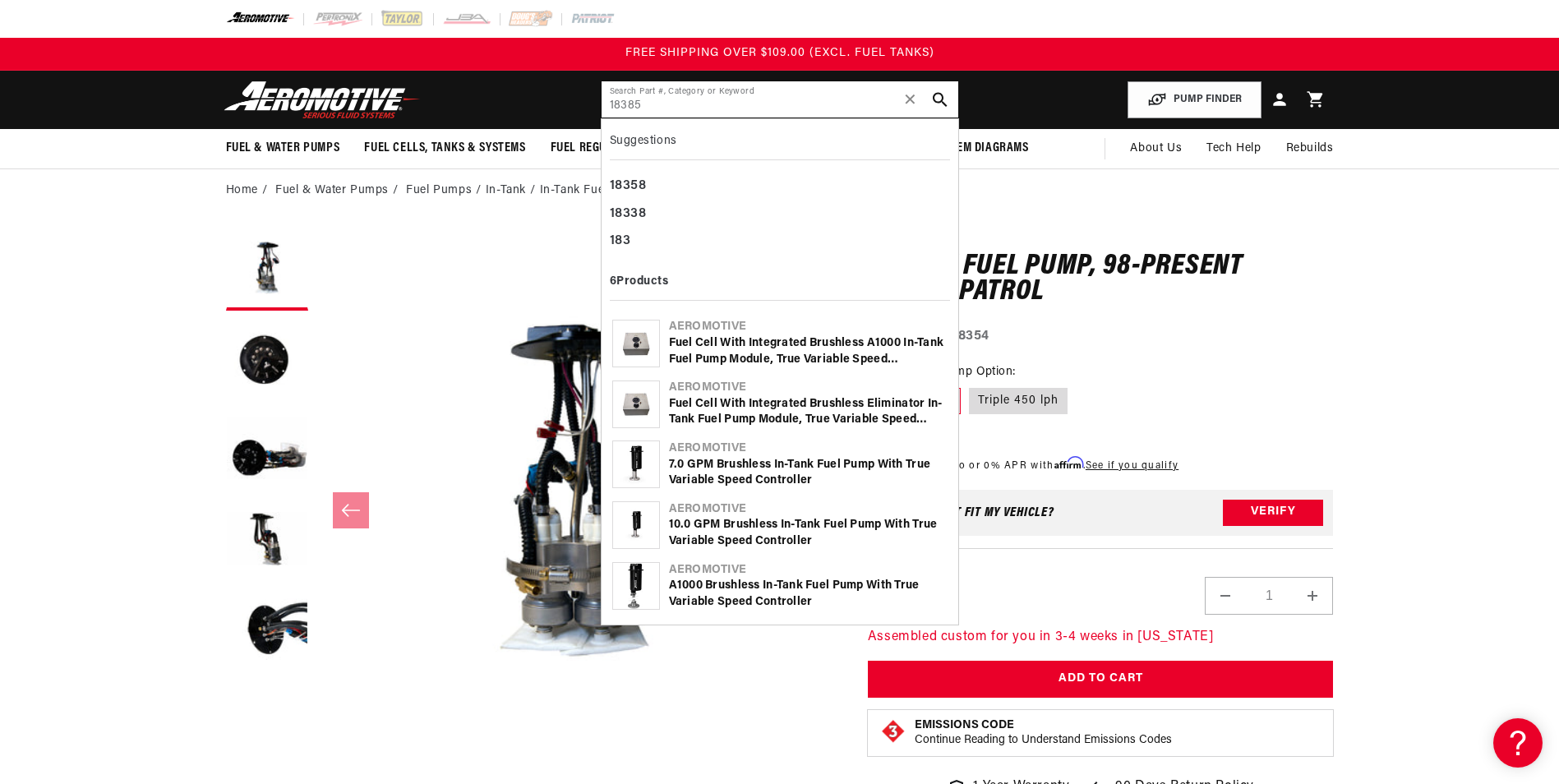
type input "18385"
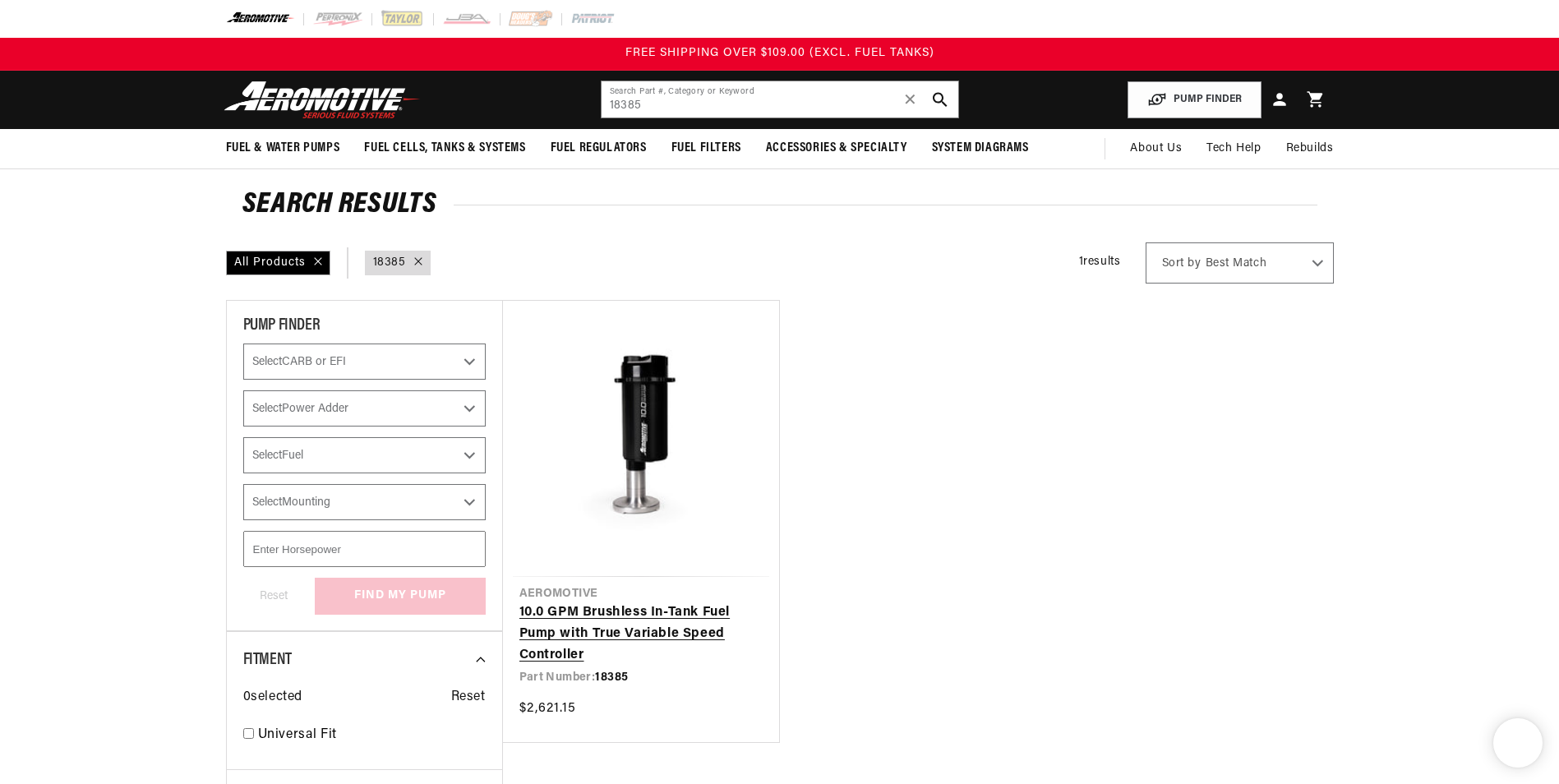
click at [647, 622] on link "10.0 GPM Brushless In-Tank Fuel Pump with True Variable Speed Controller" at bounding box center [641, 633] width 243 height 63
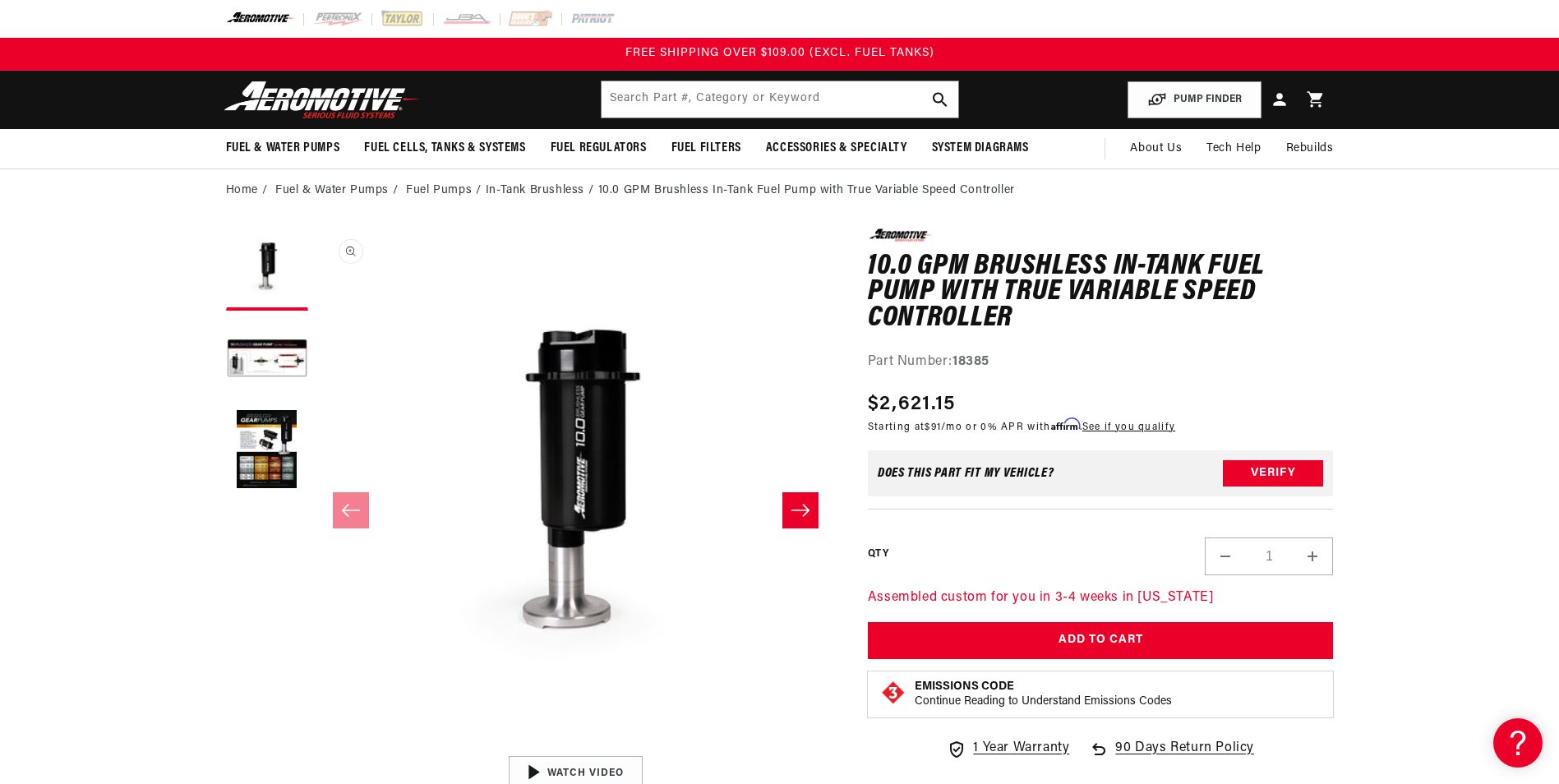
click at [316, 748] on button "Open media 1 in modal" at bounding box center [316, 748] width 0 height 0
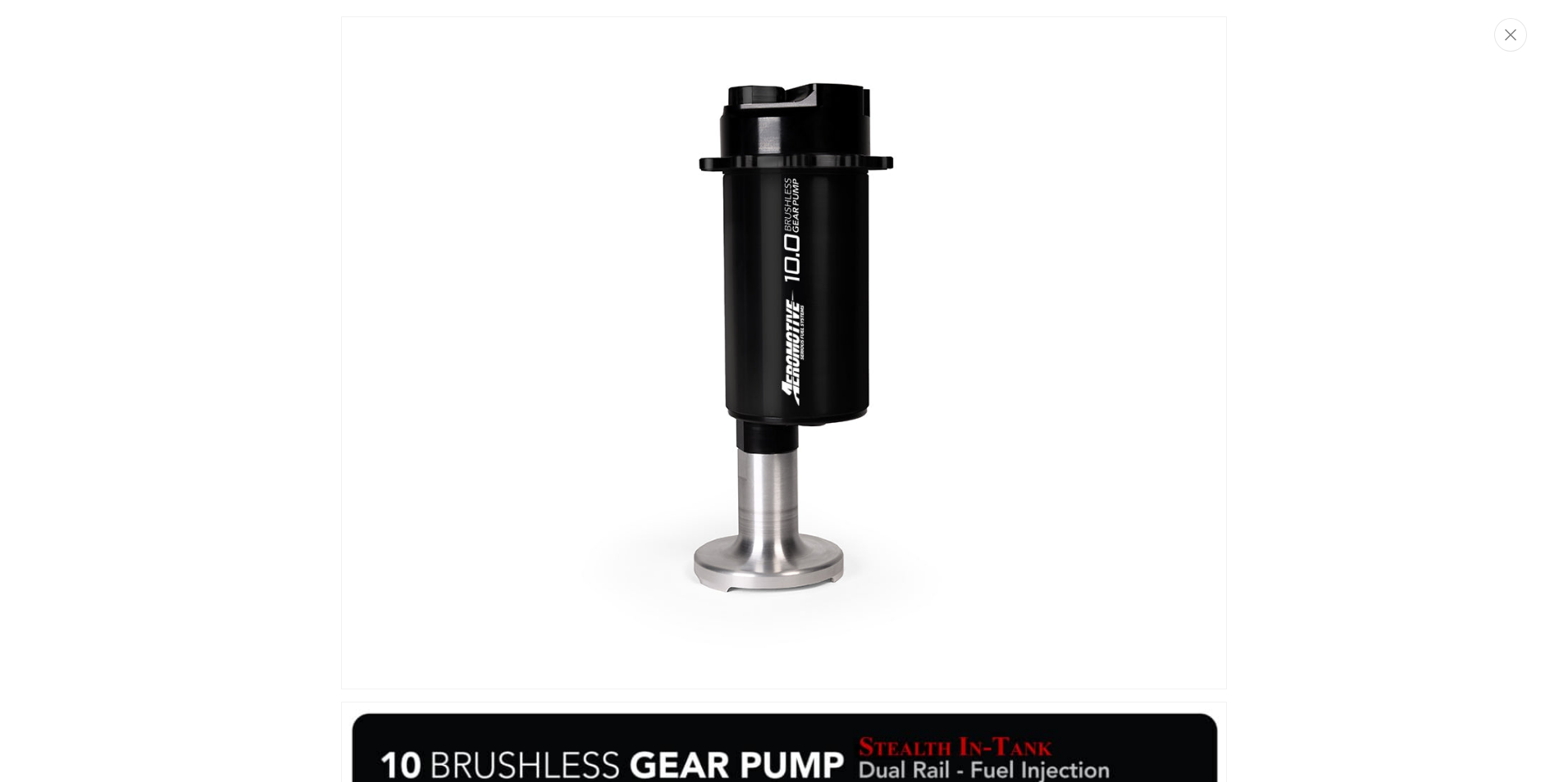
click at [274, 359] on div "Media gallery" at bounding box center [784, 391] width 1568 height 782
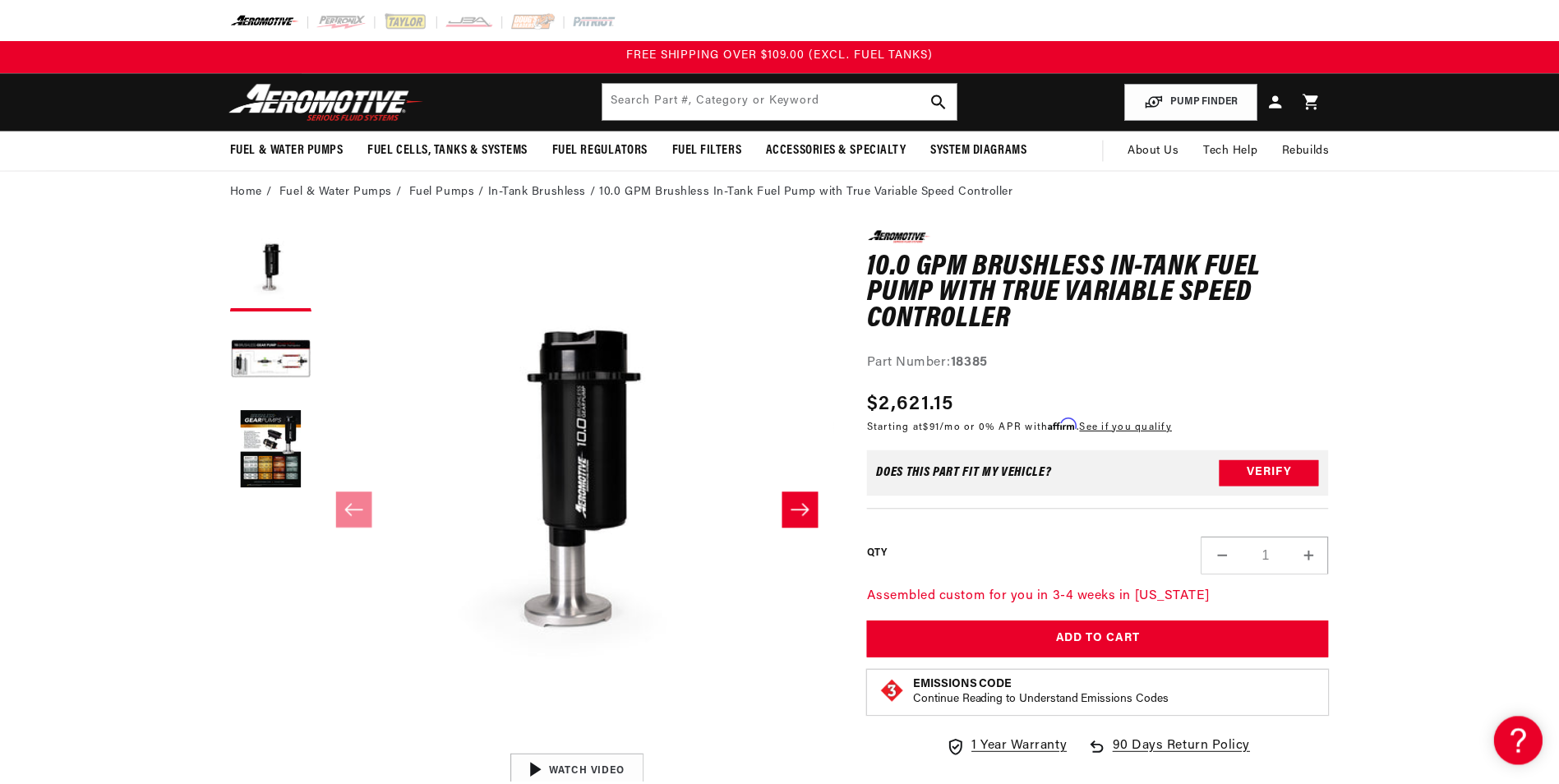
scroll to position [1, 0]
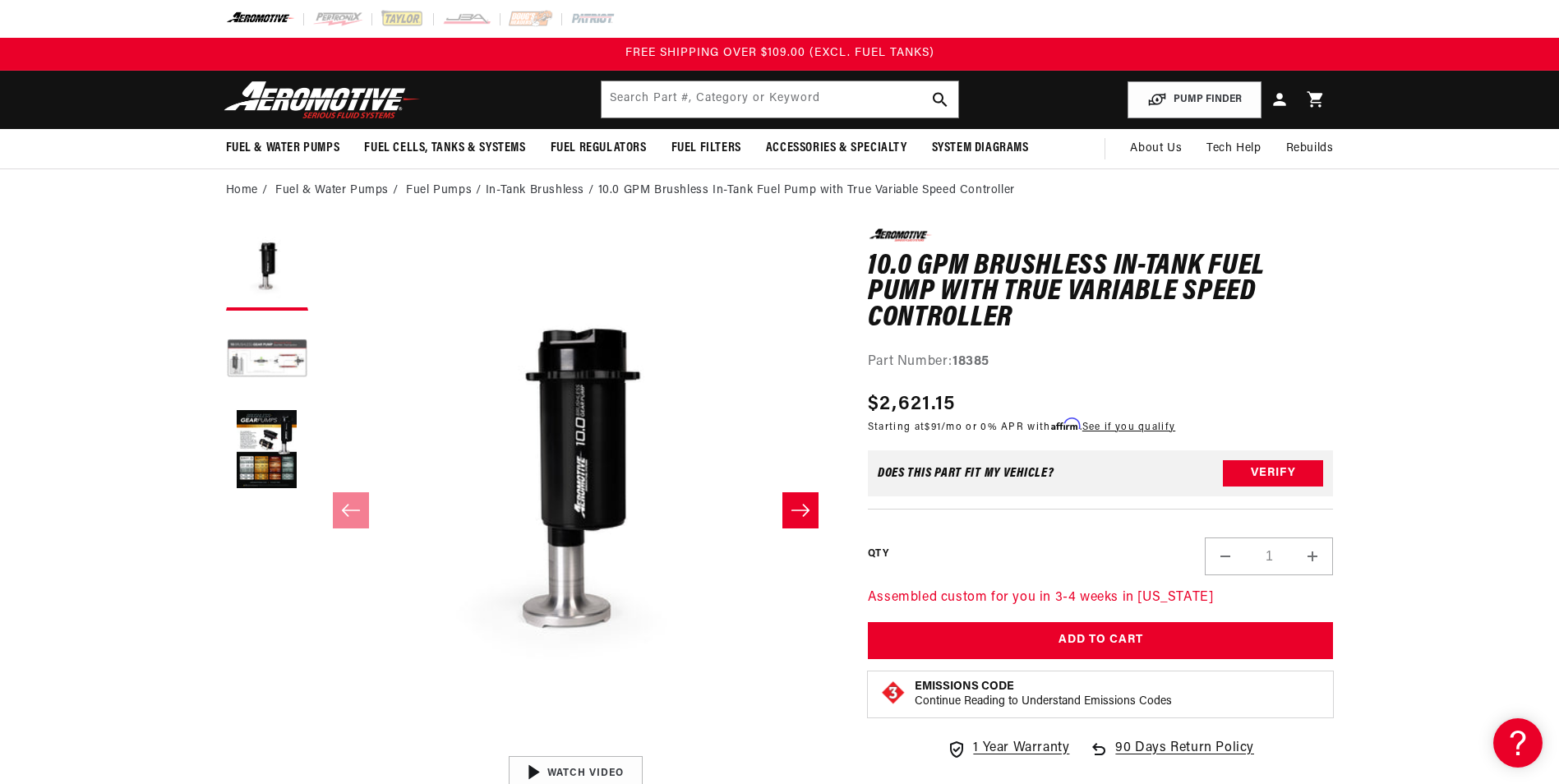
click at [250, 336] on button "Load image 2 in gallery view" at bounding box center [268, 360] width 82 height 82
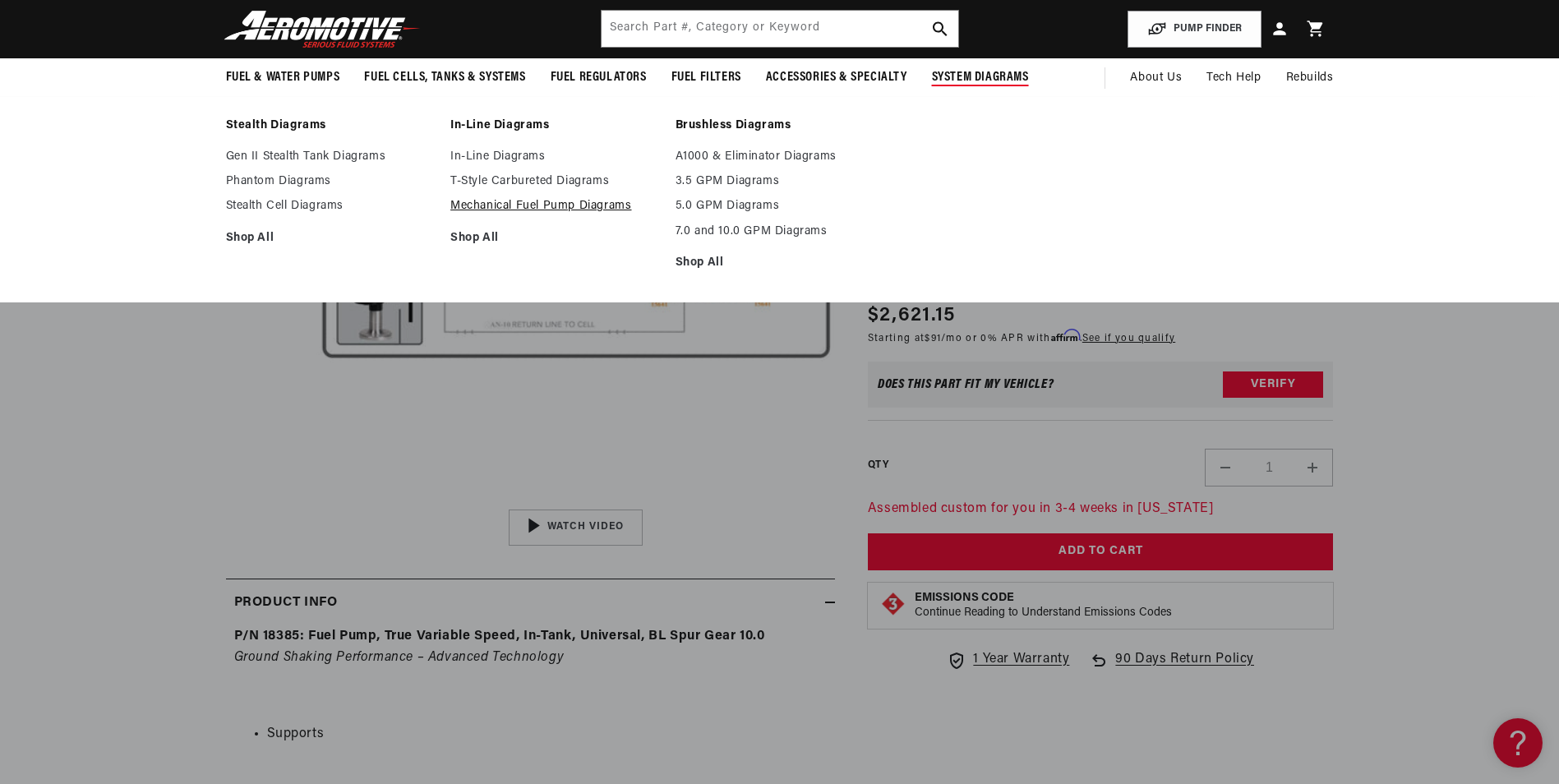
scroll to position [0, 0]
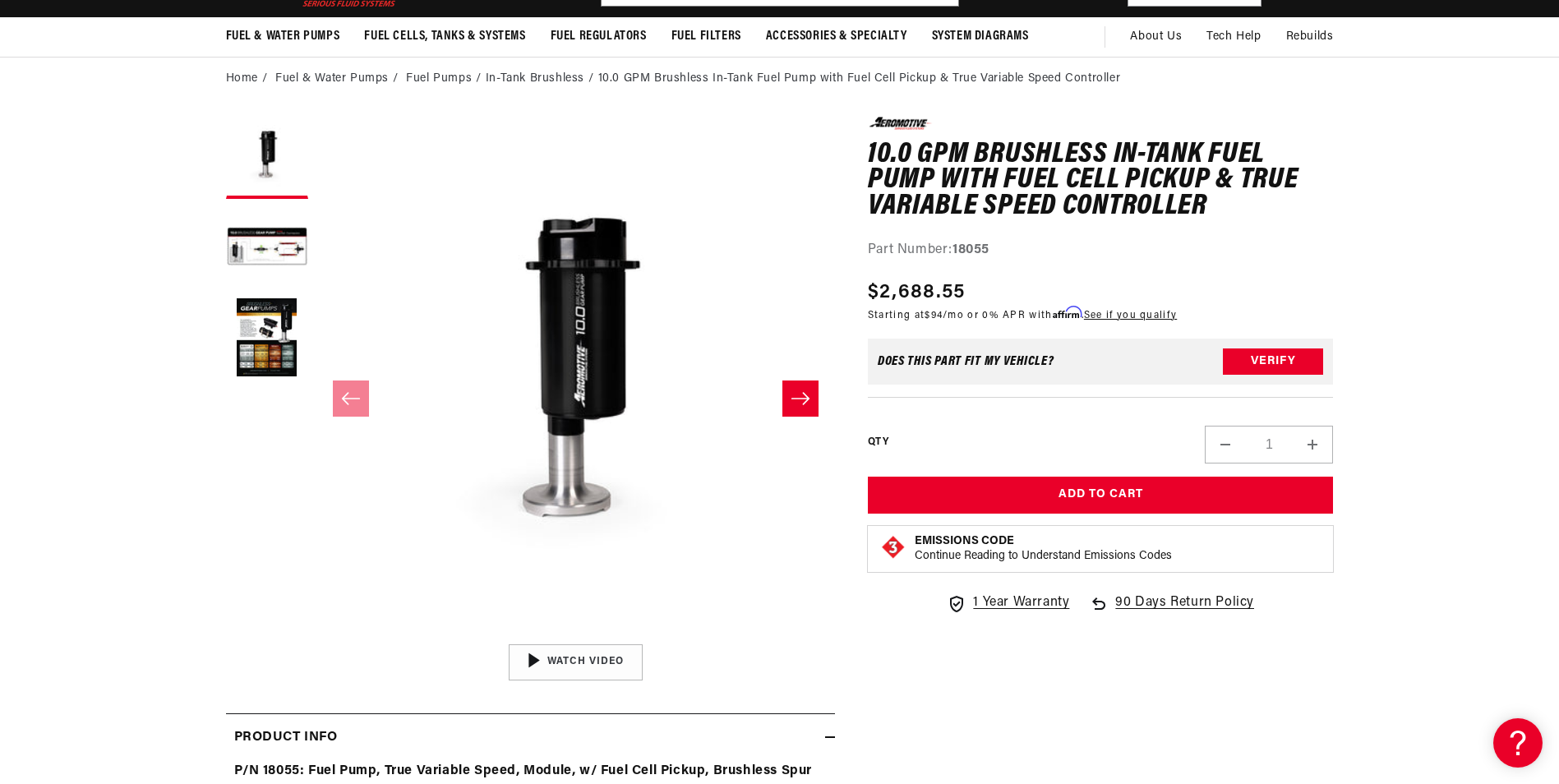
scroll to position [82, 0]
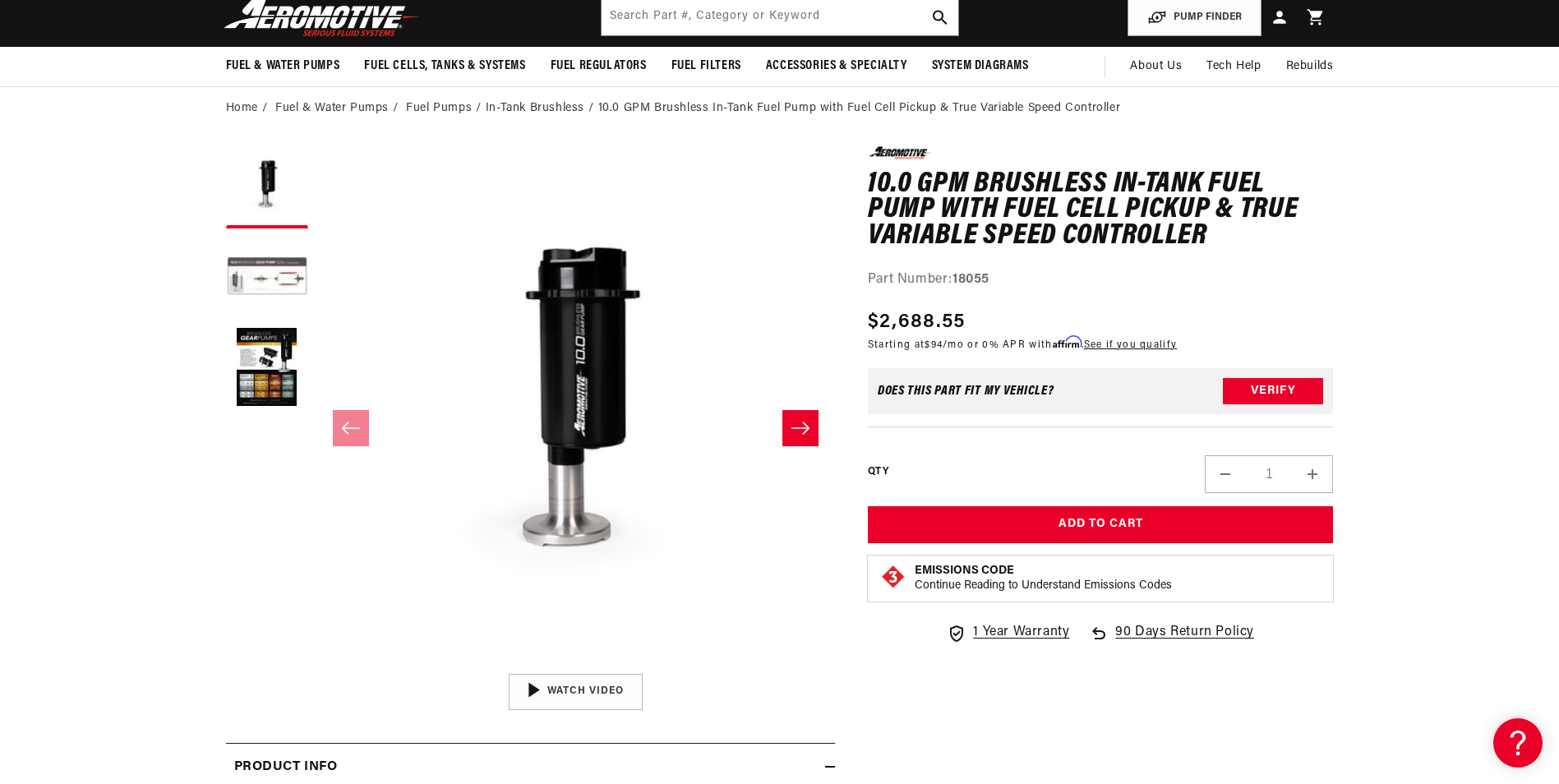
click at [272, 267] on button "Load image 2 in gallery view" at bounding box center [268, 278] width 82 height 82
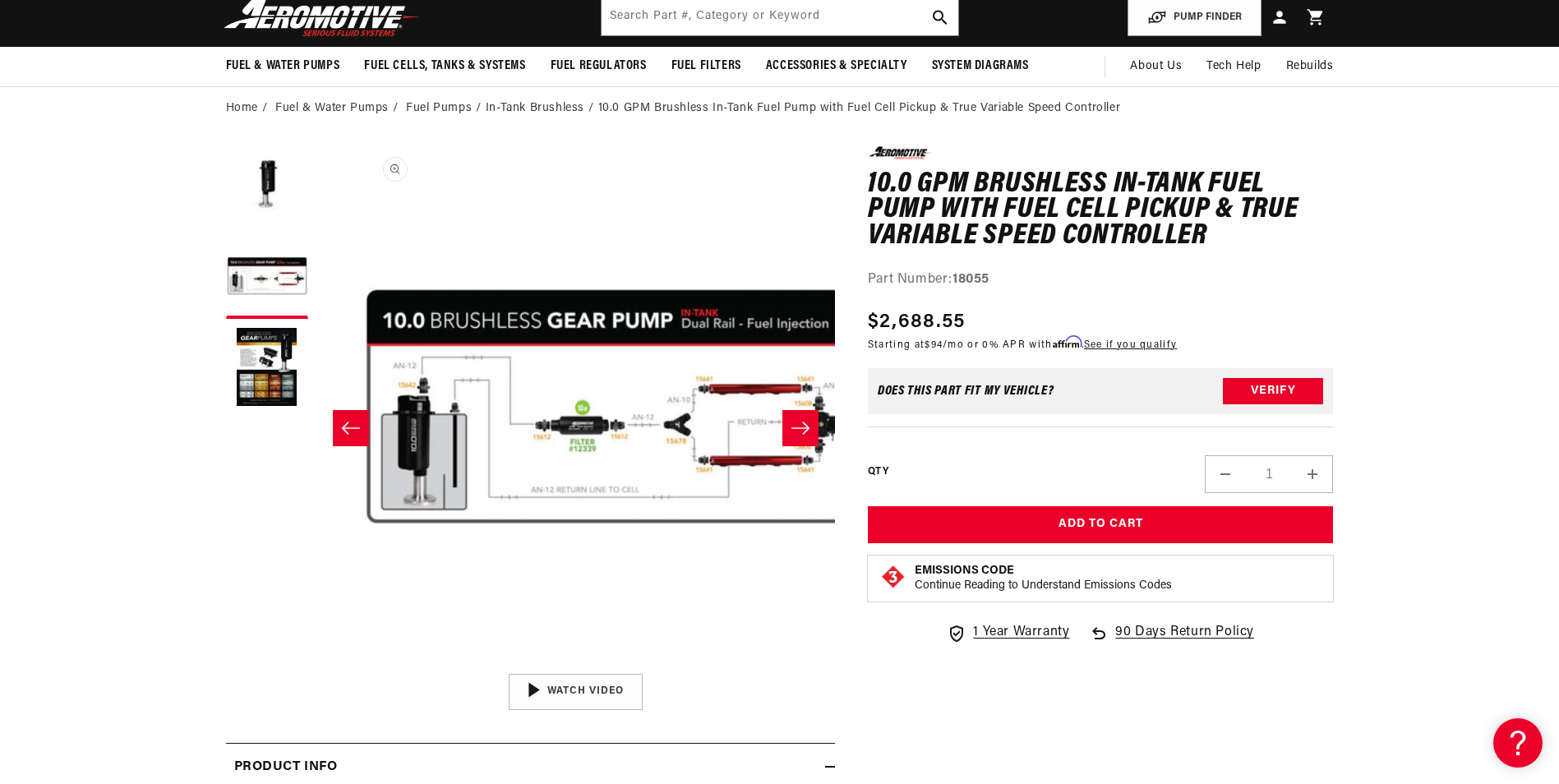
scroll to position [0, 518]
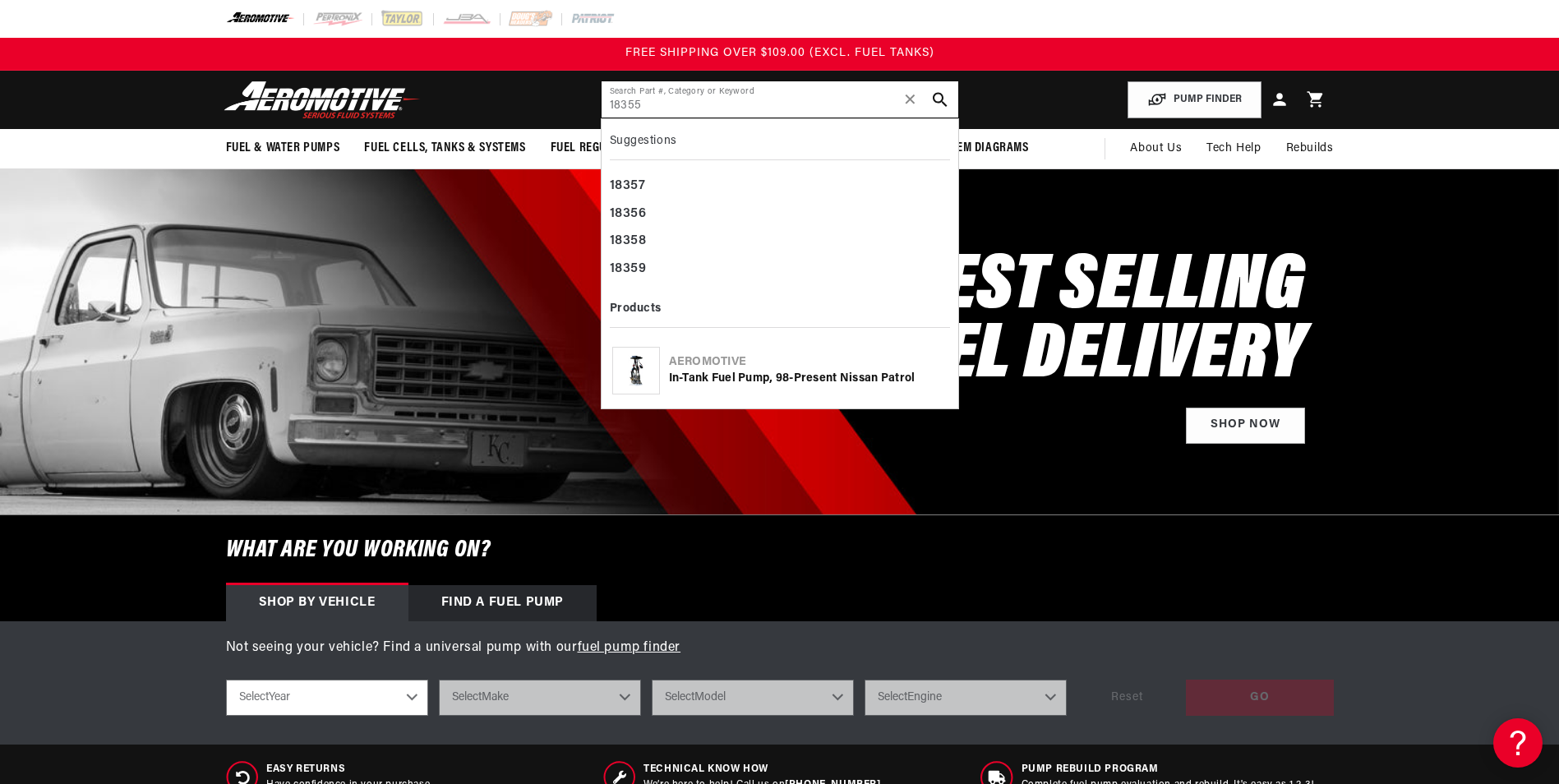
type input "18355"
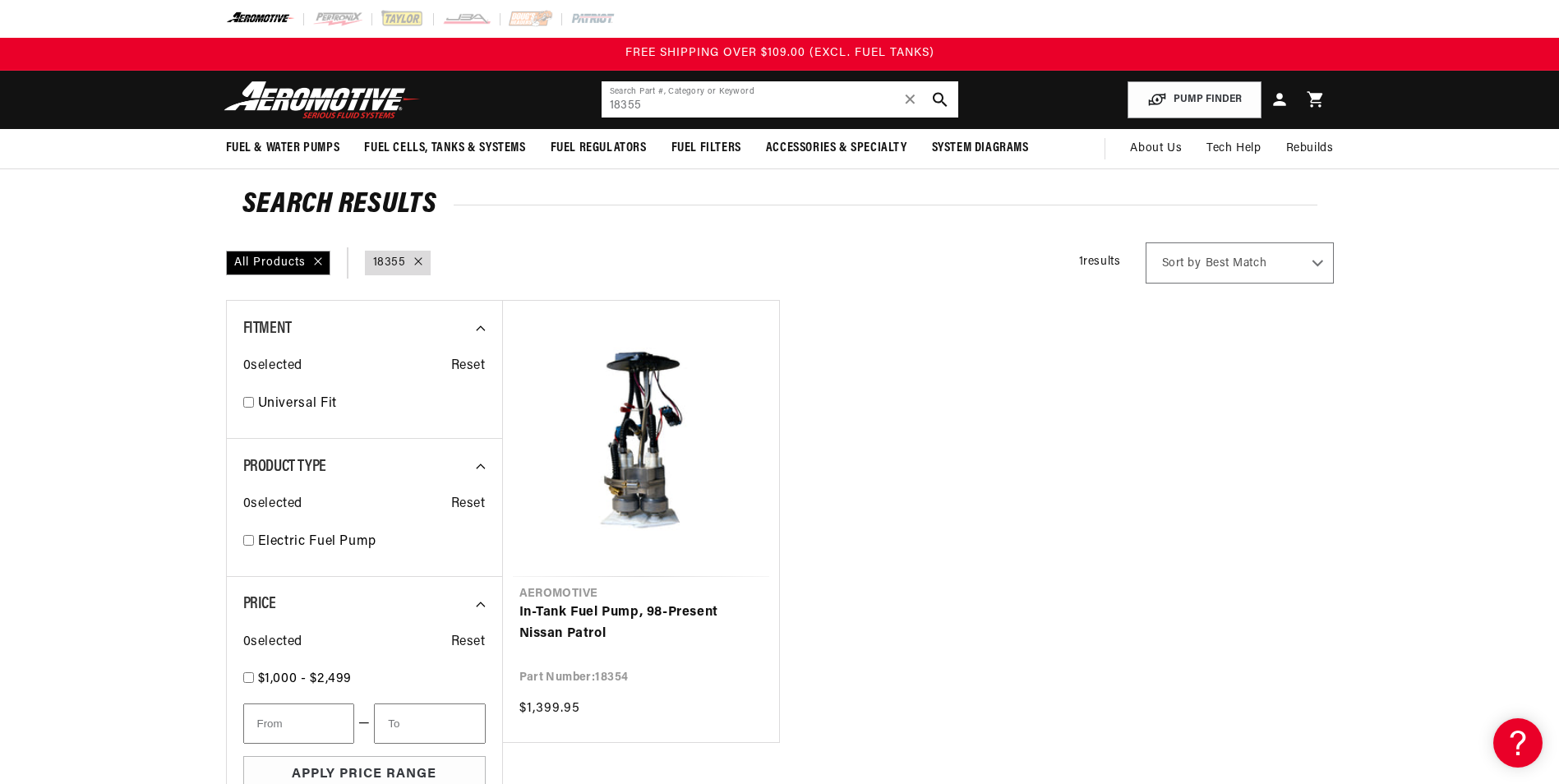
click at [697, 102] on input "18355" at bounding box center [779, 99] width 356 height 36
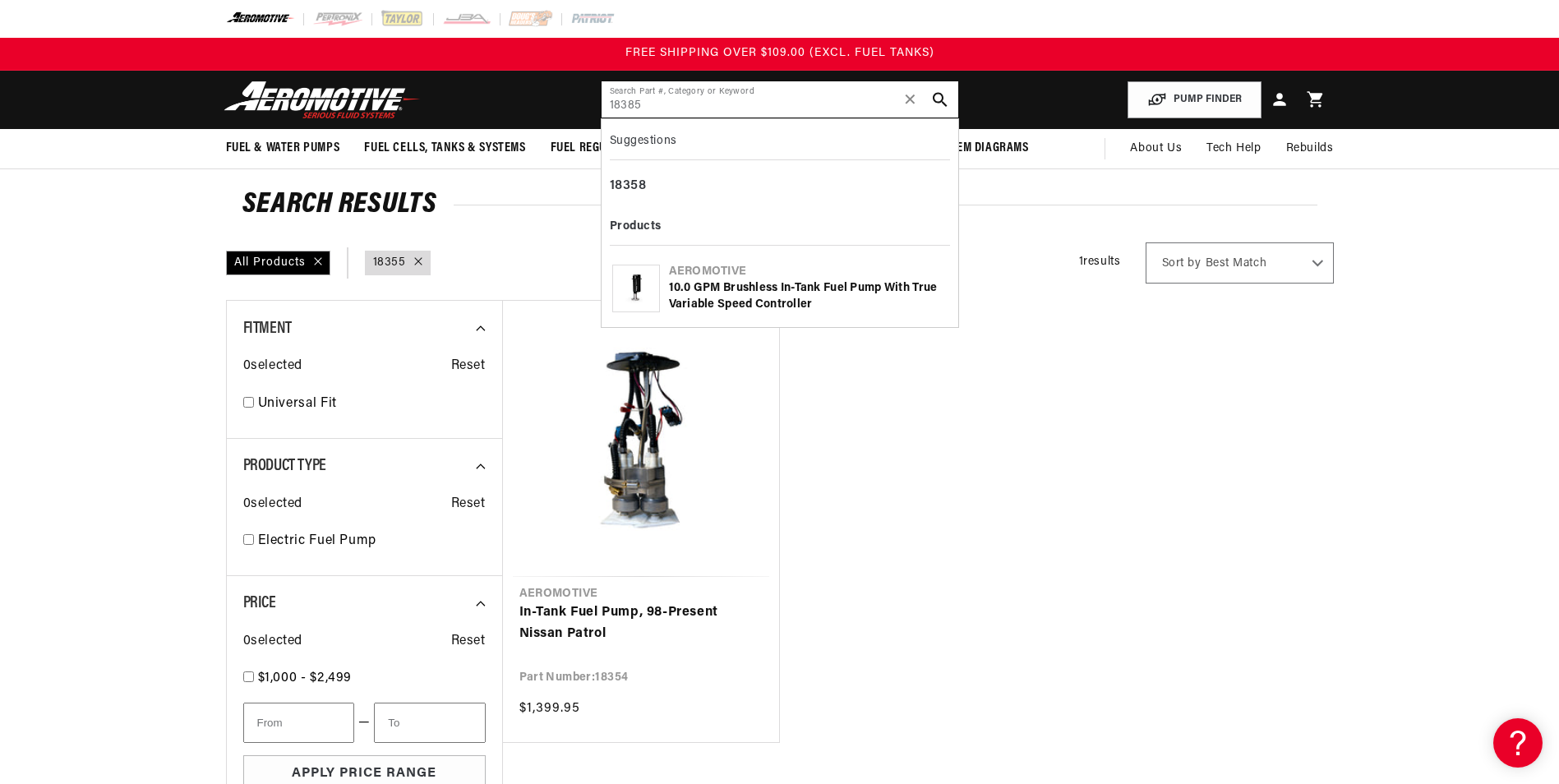
type input "18385"
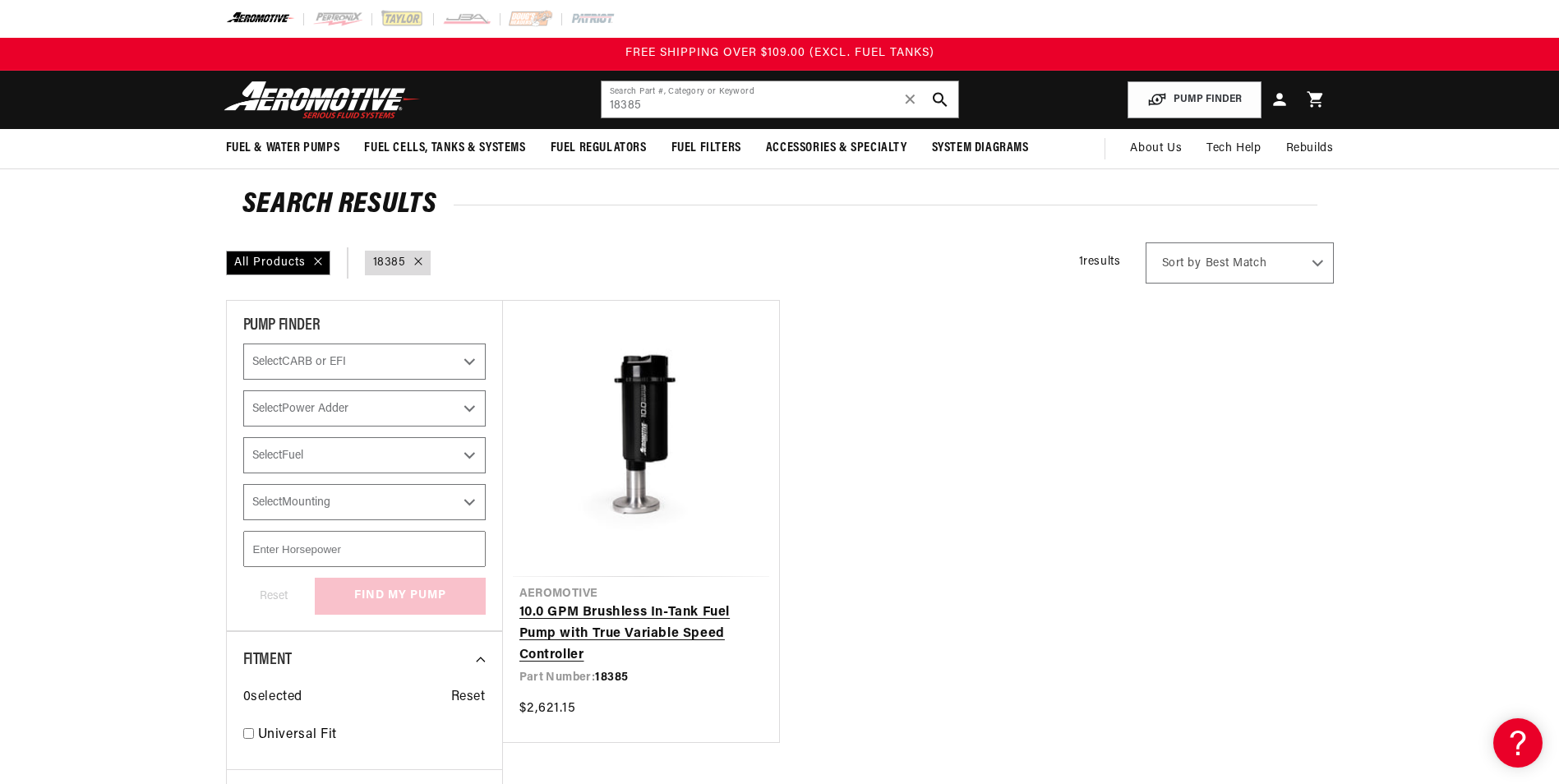
click at [630, 636] on link "10.0 GPM Brushless In-Tank Fuel Pump with True Variable Speed Controller" at bounding box center [641, 633] width 243 height 63
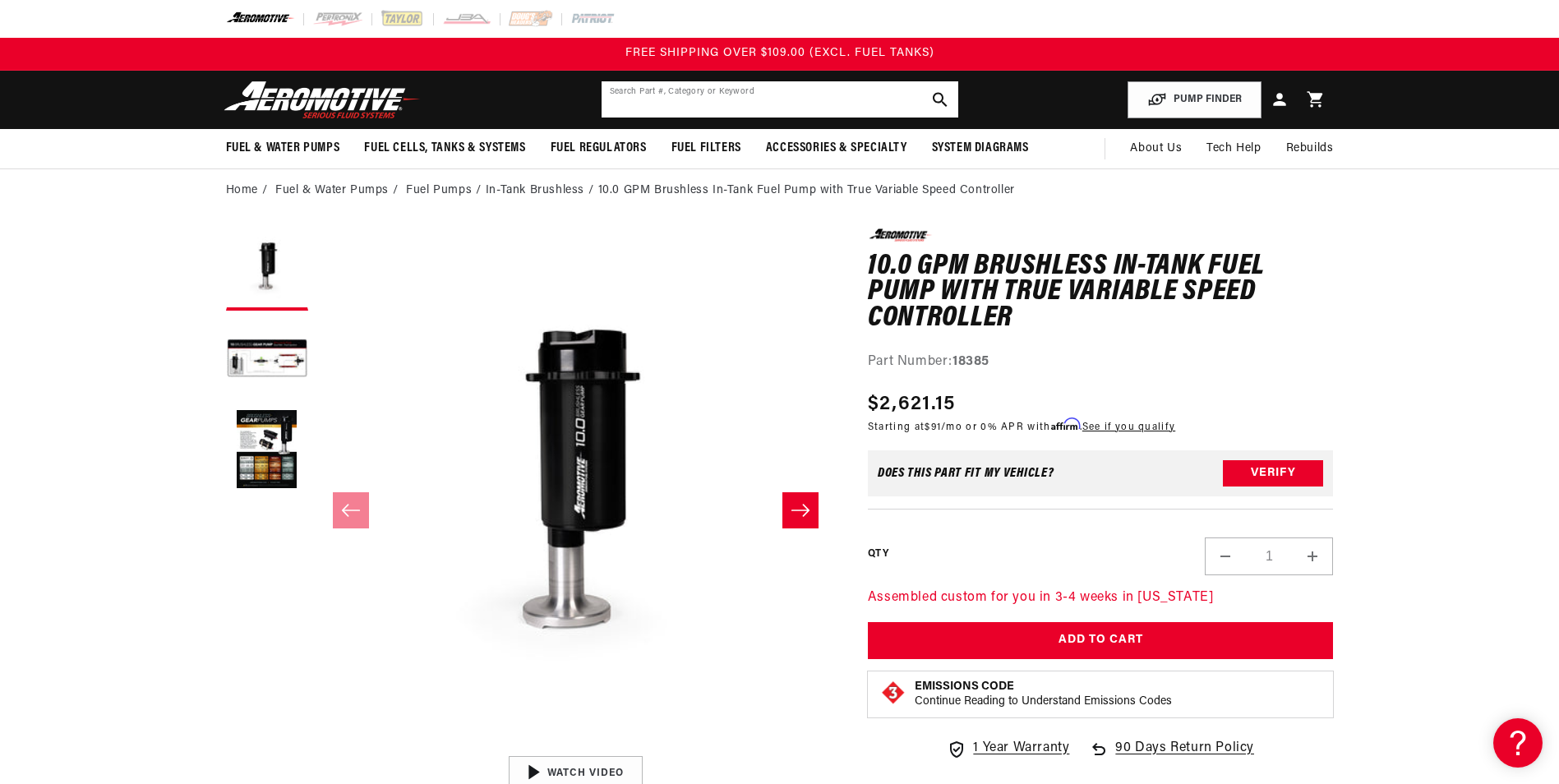
click at [803, 94] on input "text" at bounding box center [779, 99] width 356 height 36
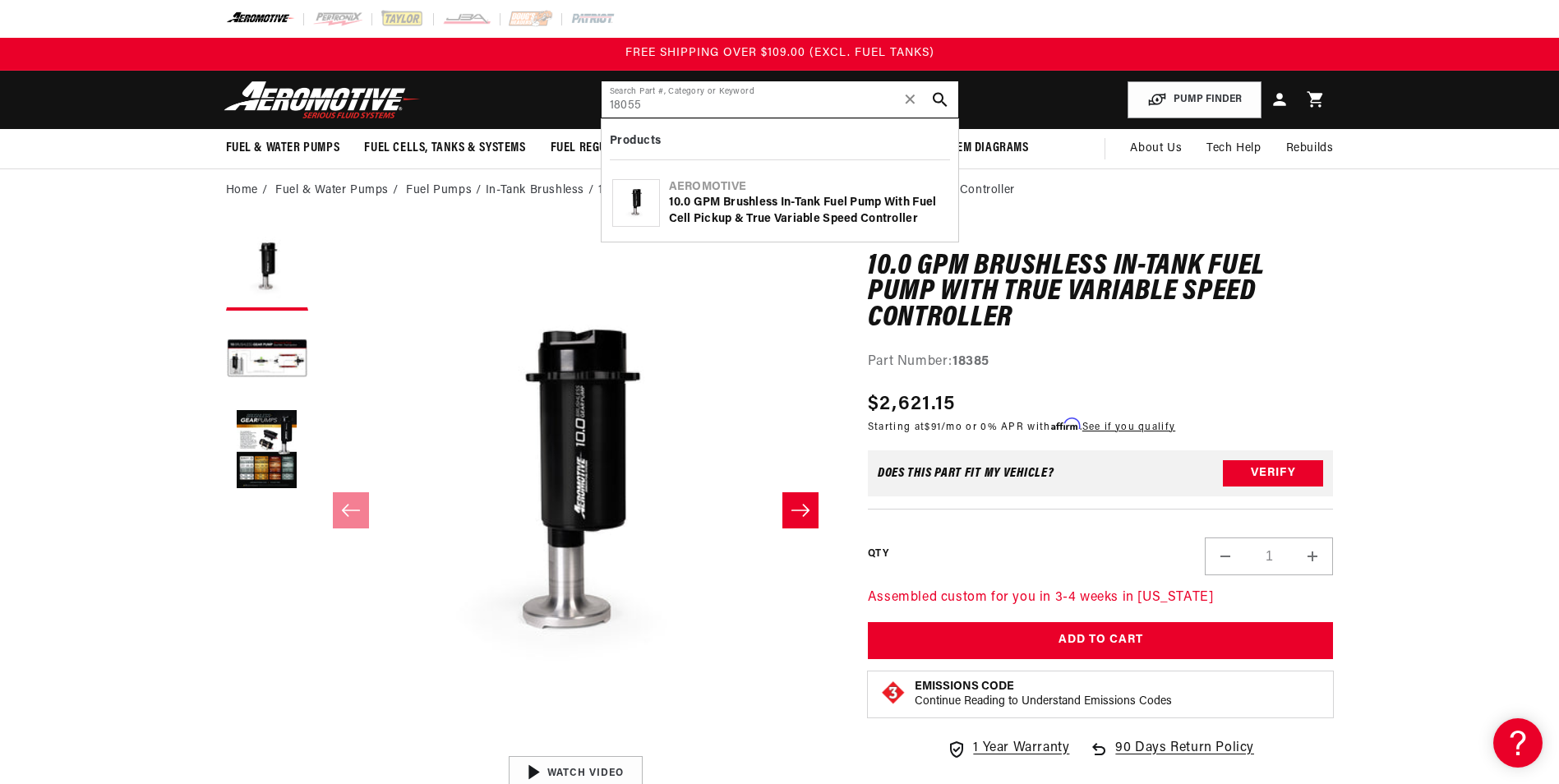
type input "18055"
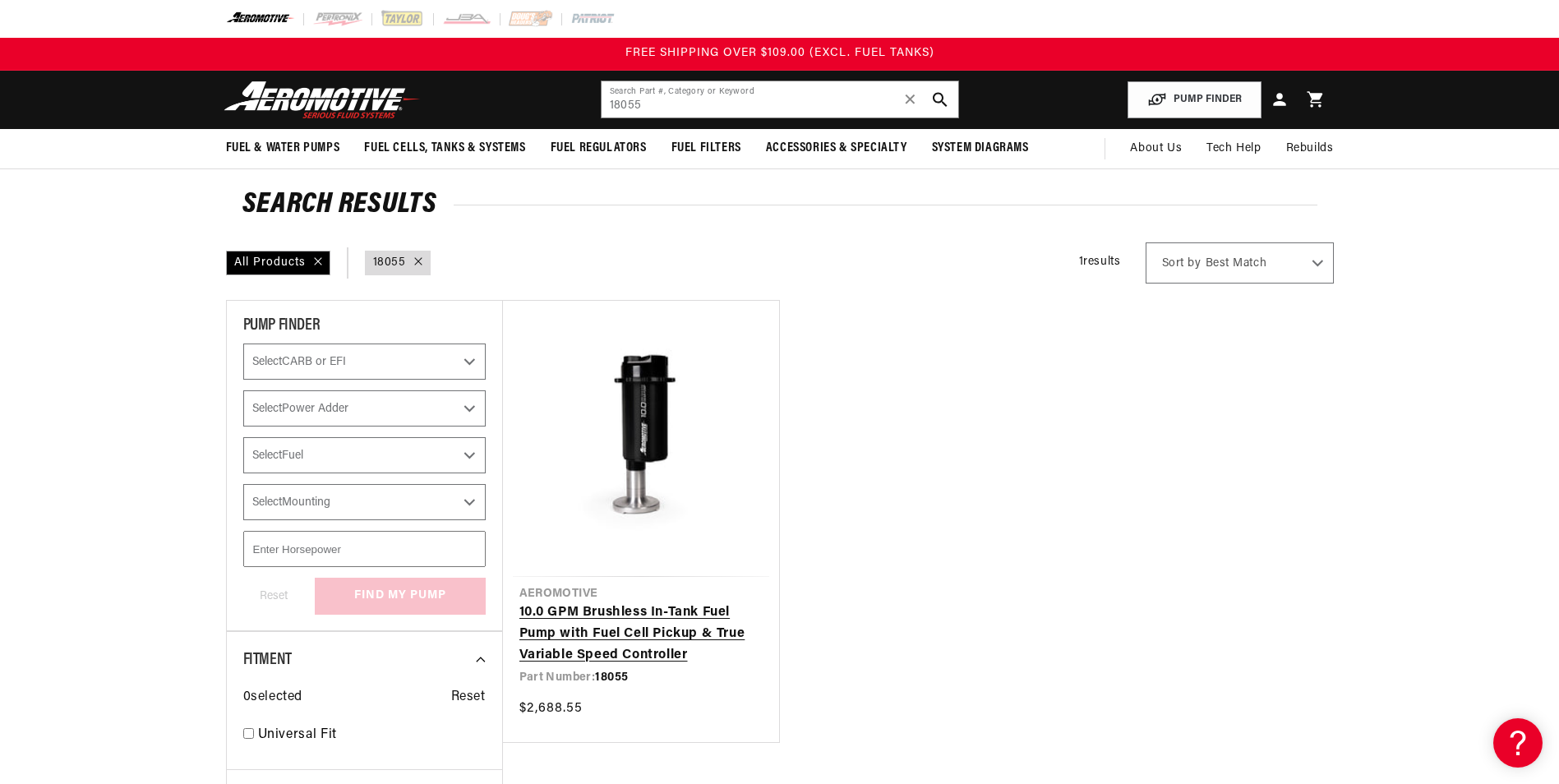
click at [624, 666] on link "10.0 GPM Brushless In-Tank Fuel Pump with Fuel Cell Pickup & True Variable Spee…" at bounding box center [641, 633] width 243 height 63
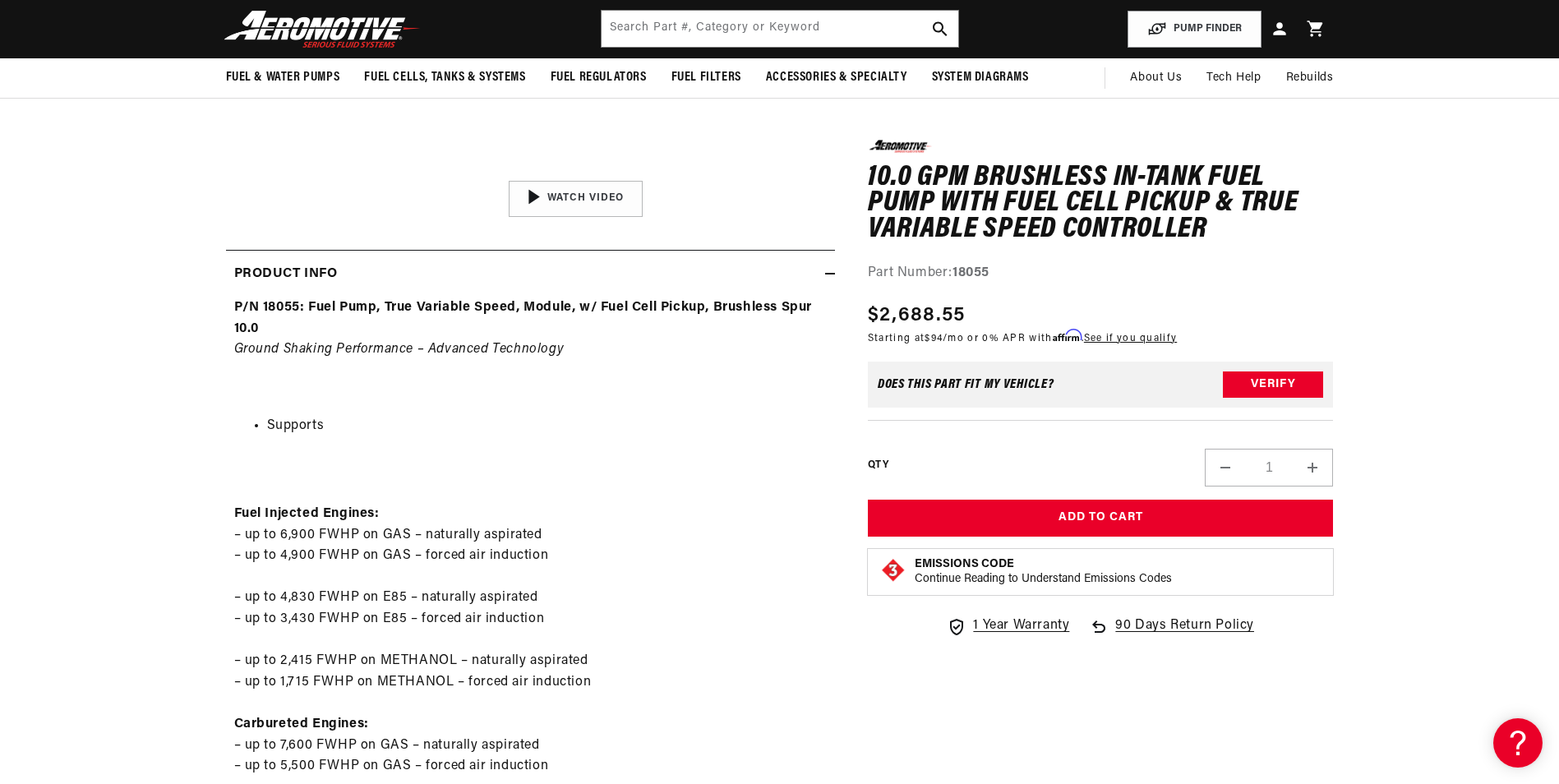
scroll to position [247, 0]
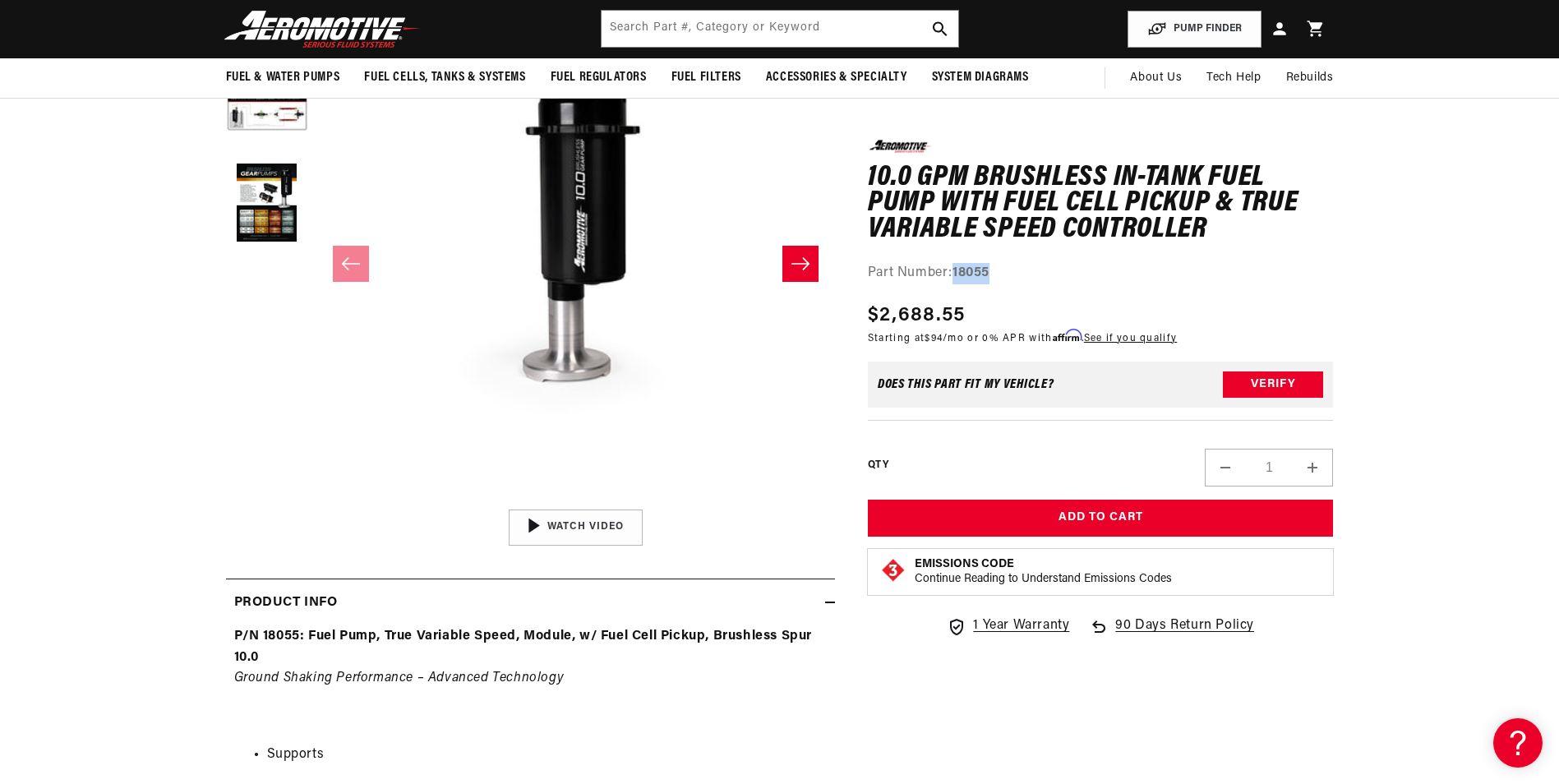
drag, startPoint x: 997, startPoint y: 273, endPoint x: 956, endPoint y: 275, distance: 41.0
click at [956, 275] on div "Part Number: 18055" at bounding box center [1101, 273] width 466 height 21
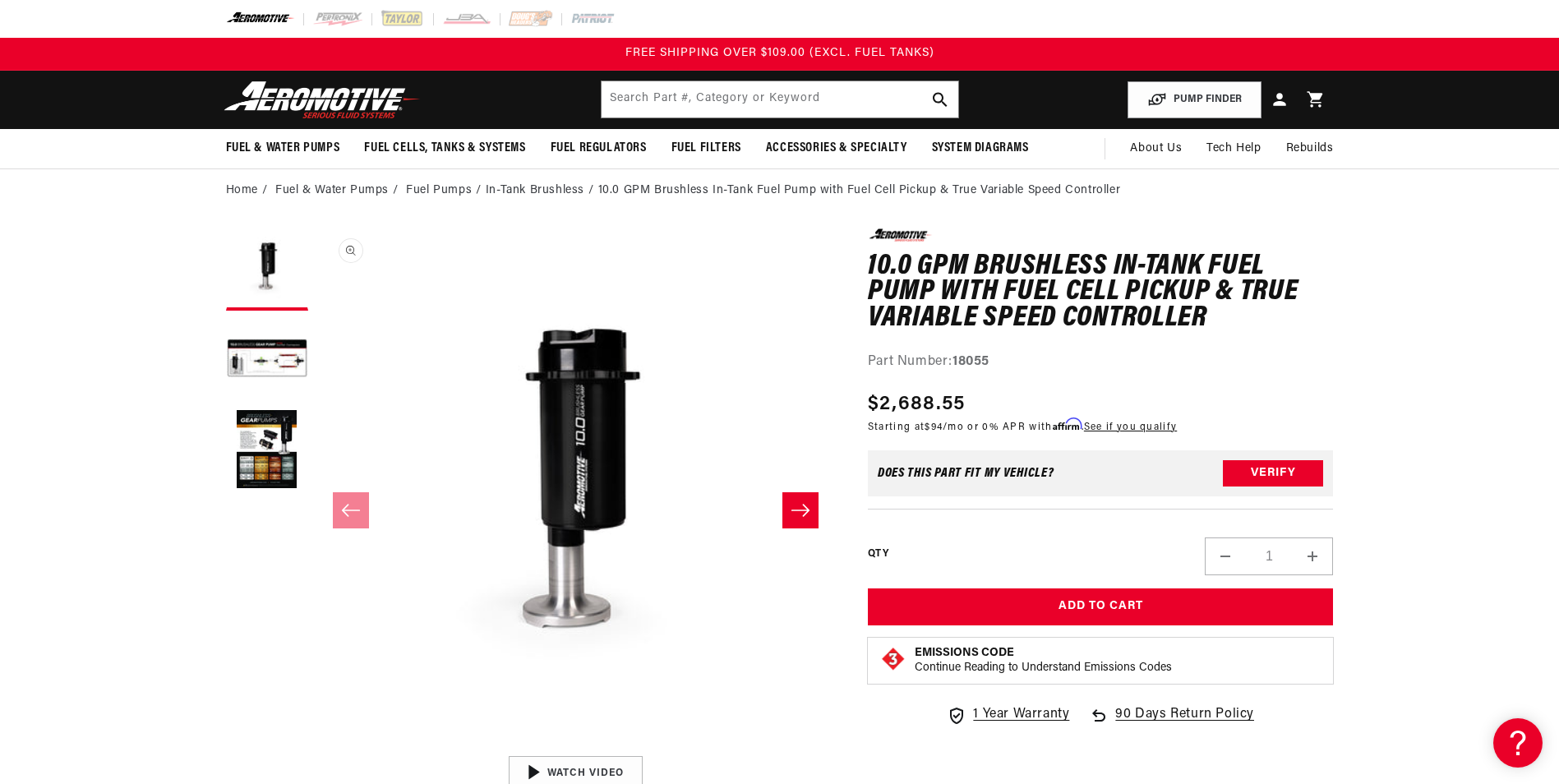
scroll to position [82, 0]
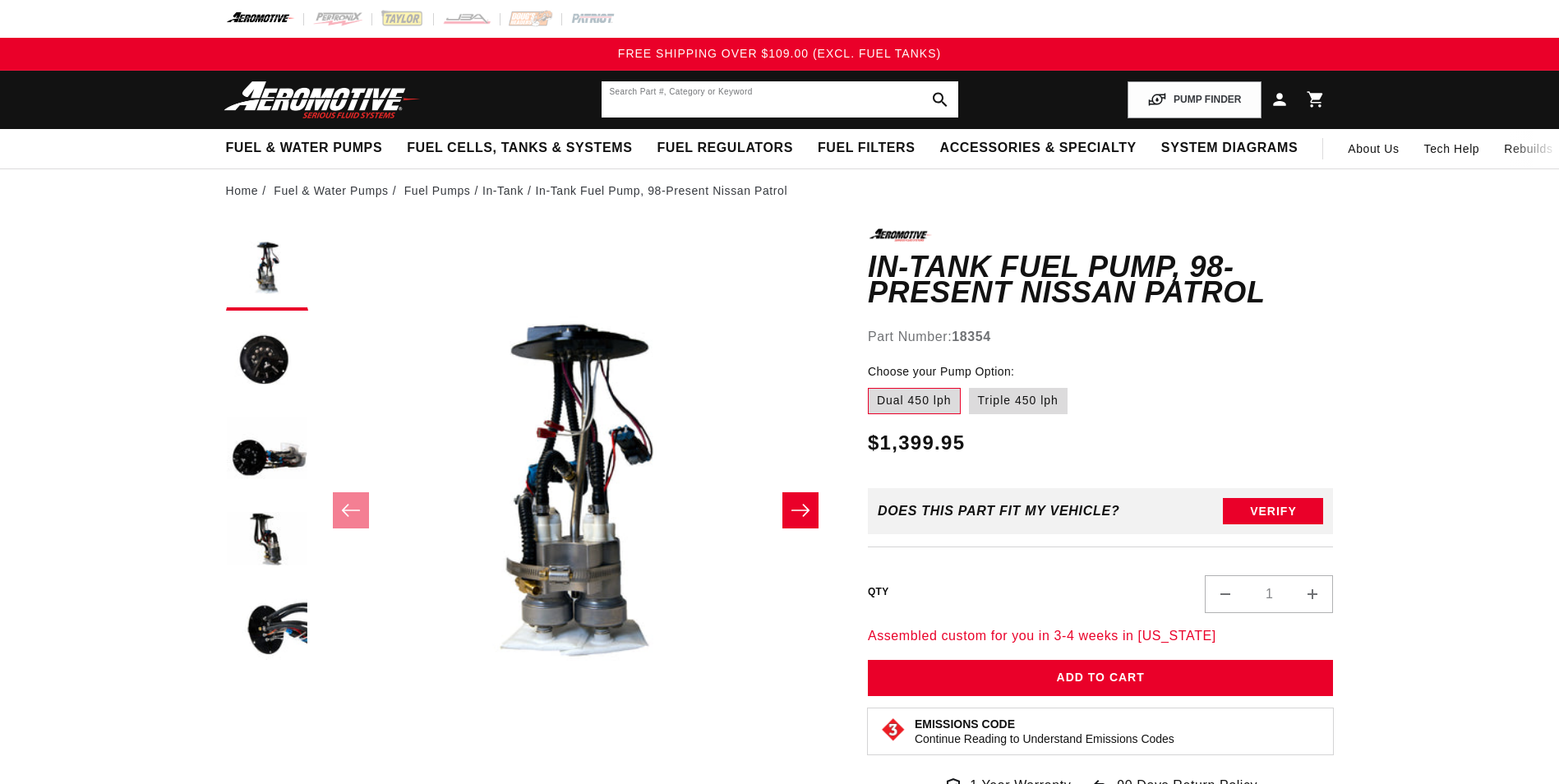
click at [644, 91] on input "text" at bounding box center [779, 99] width 356 height 36
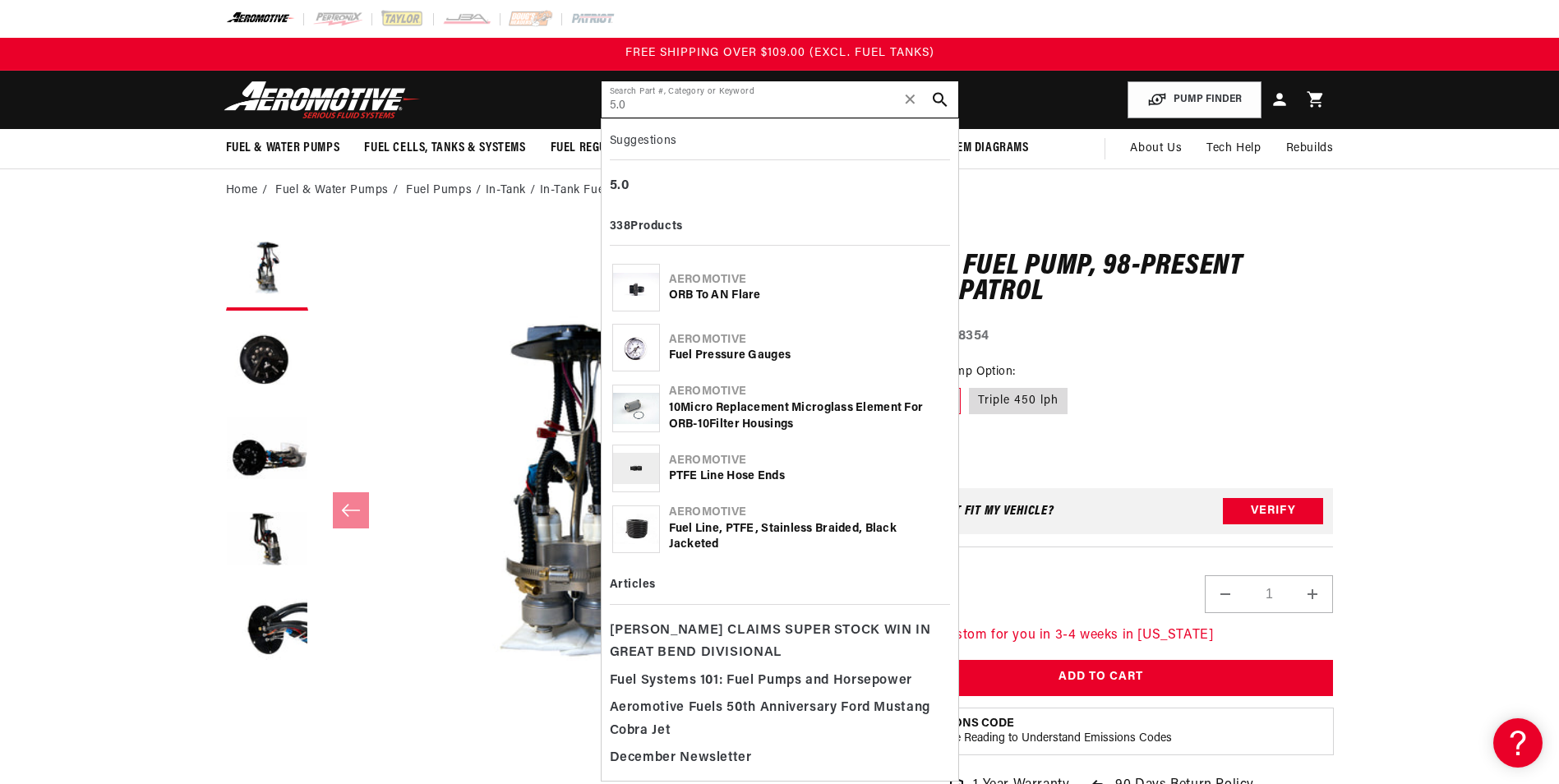
type input "5.0"
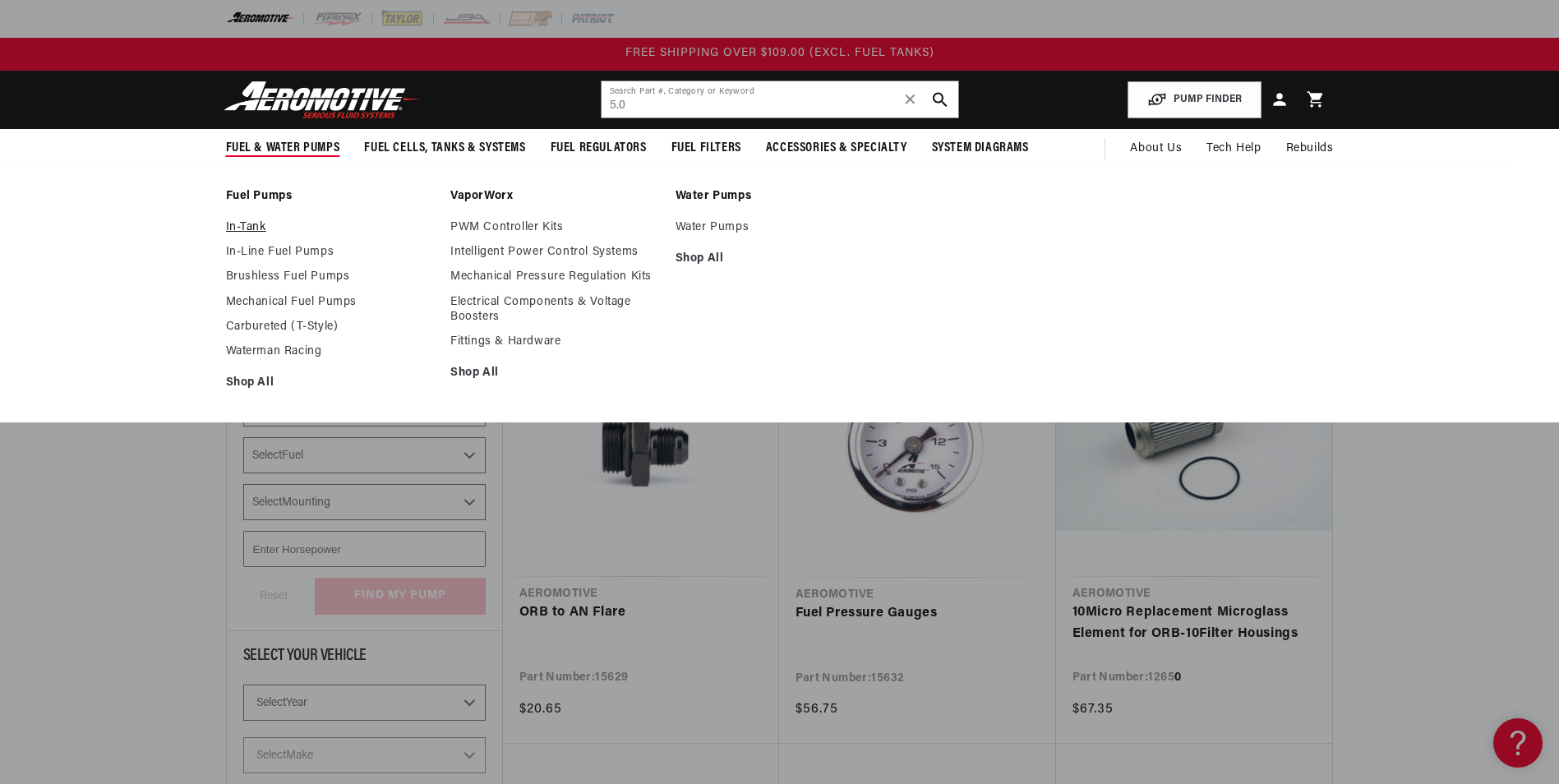
click at [247, 221] on link "In-Tank" at bounding box center [330, 228] width 209 height 15
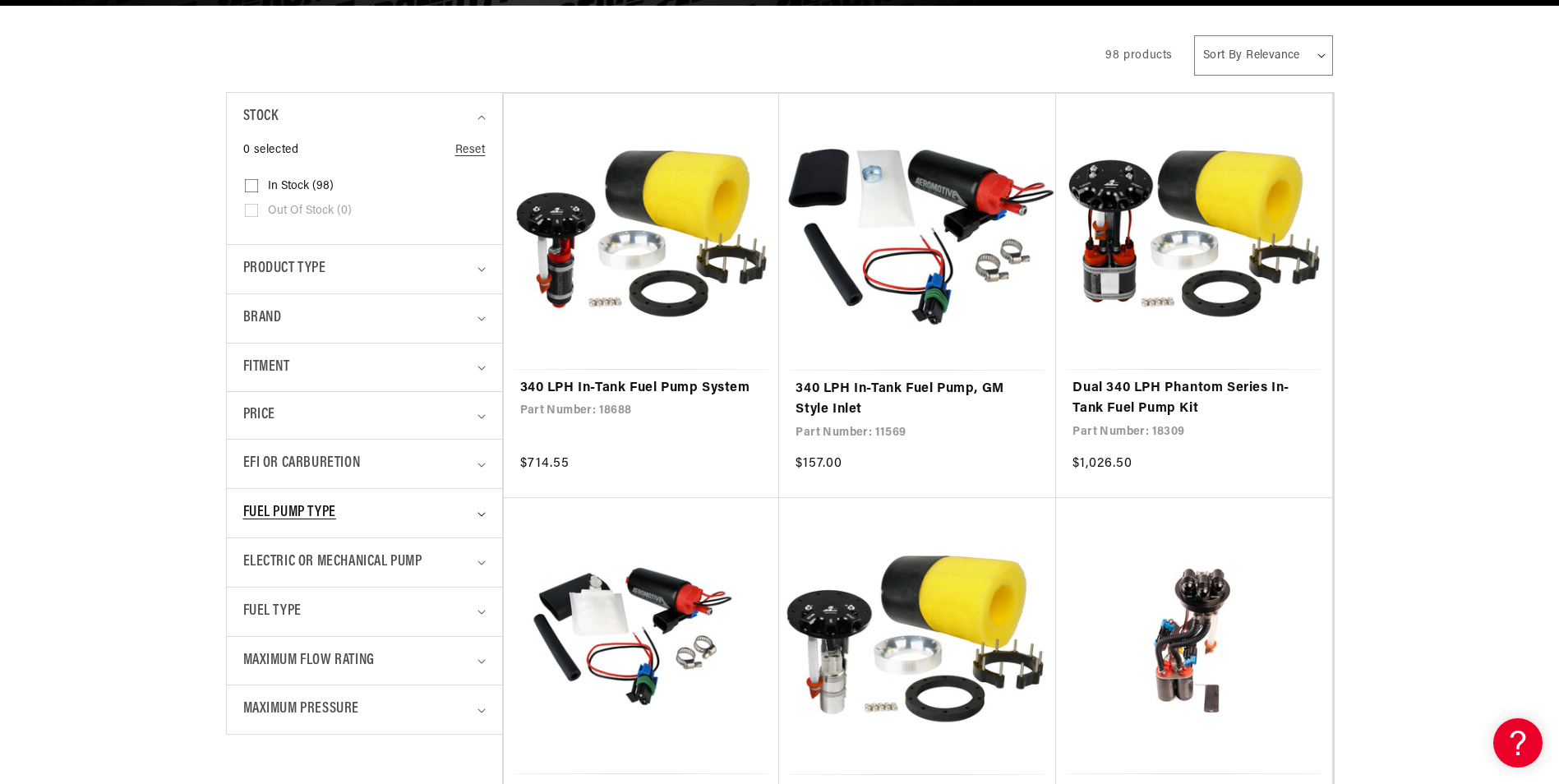
click at [299, 518] on span "Fuel Pump Type" at bounding box center [289, 513] width 93 height 23
click at [293, 580] on span "Brushless (38)" at bounding box center [305, 583] width 75 height 15
click at [258, 580] on input "Brushless (38) Brushless (38 products)" at bounding box center [252, 585] width 13 height 13
checkbox input "true"
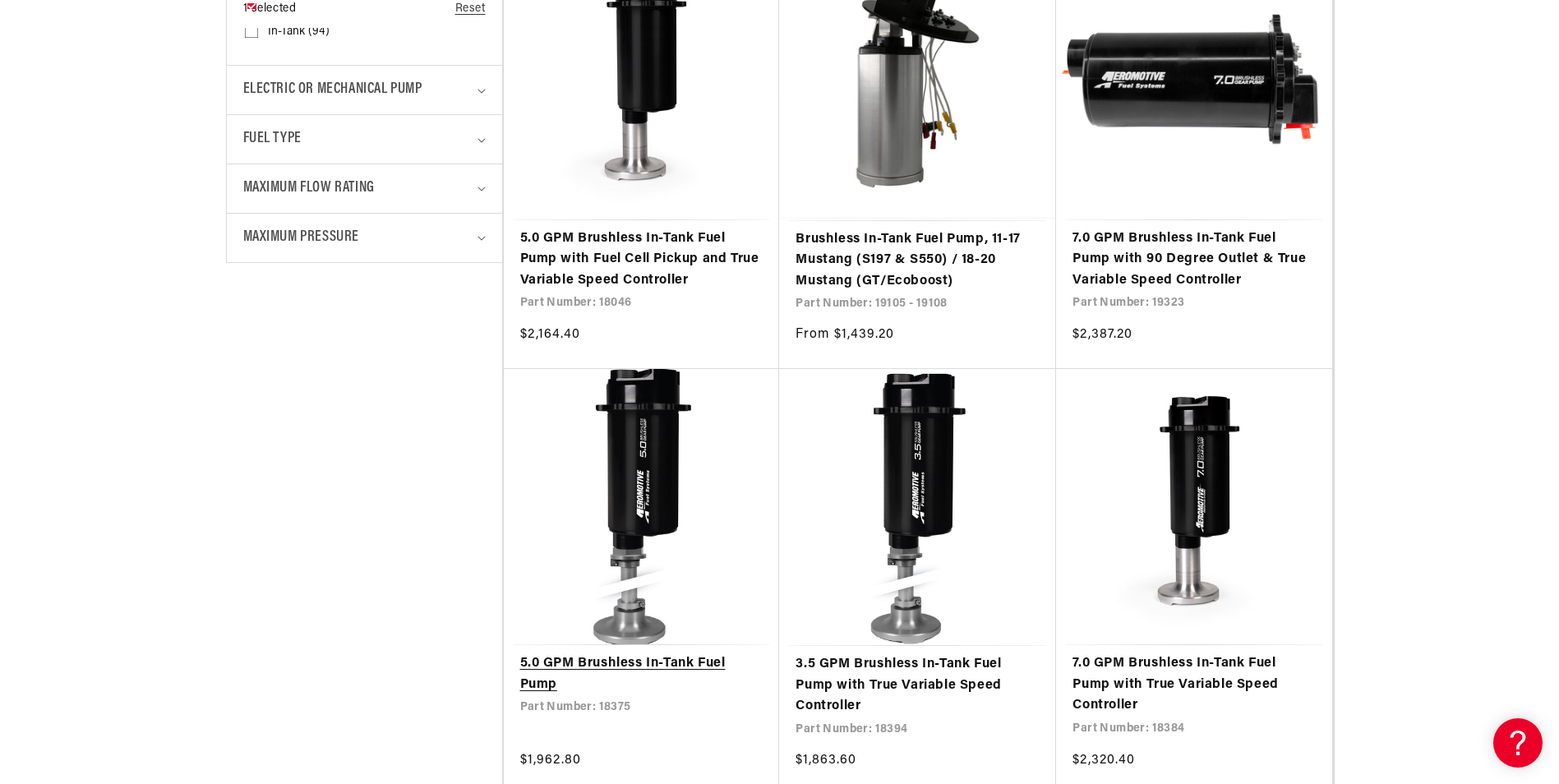
scroll to position [1068, 0]
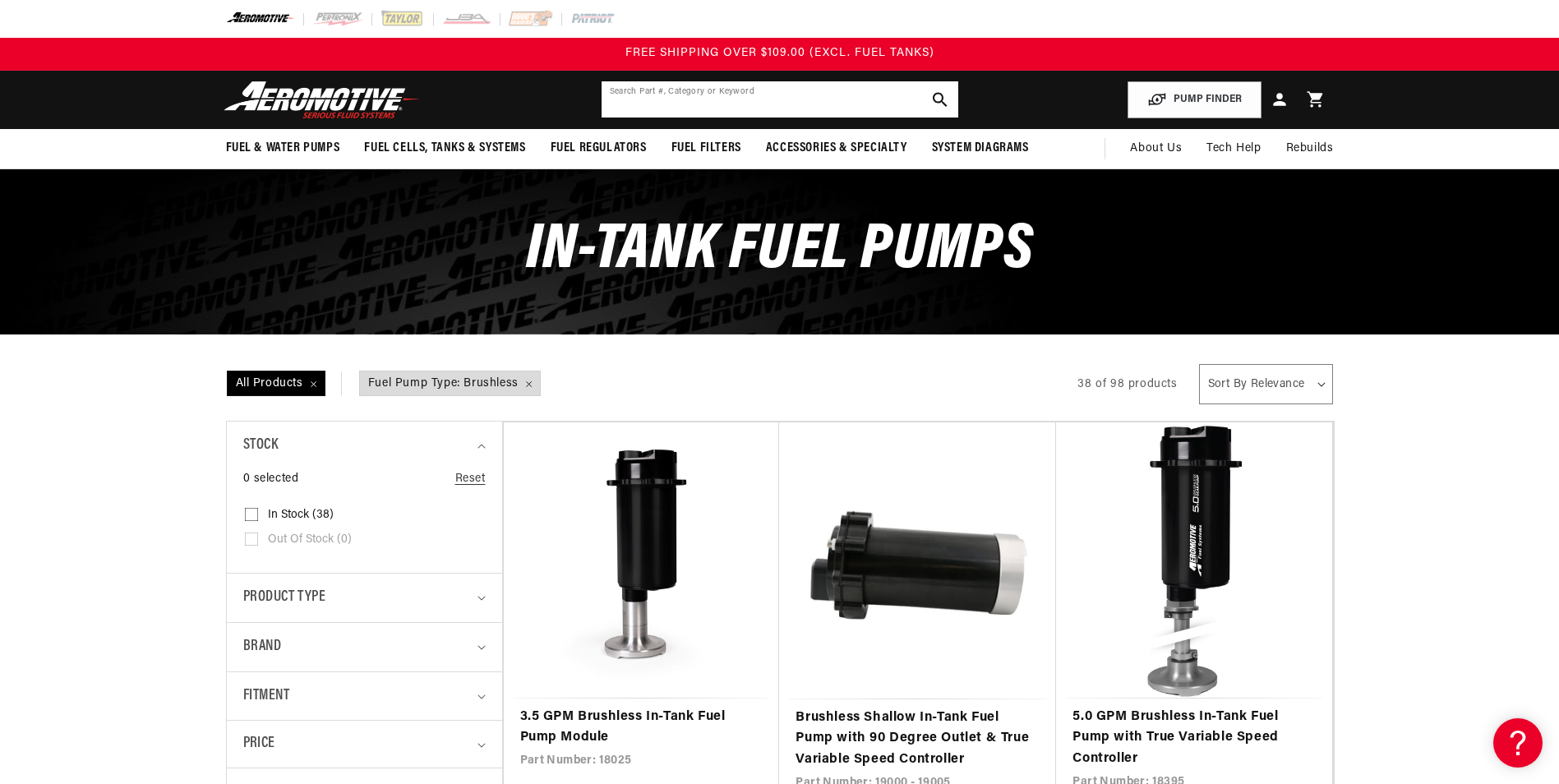
click at [694, 97] on input "text" at bounding box center [779, 99] width 356 height 36
type input "10.0"
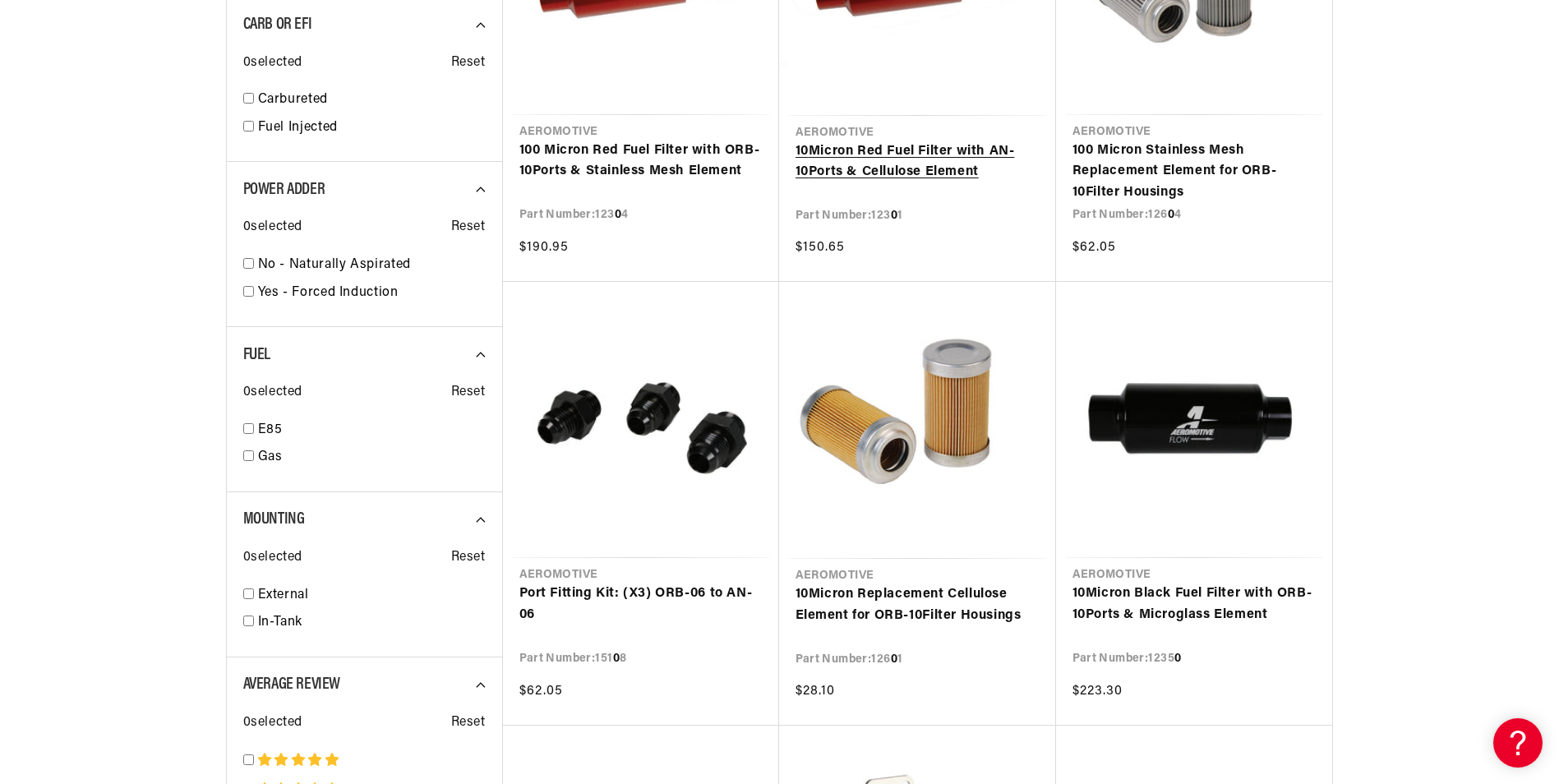
scroll to position [2301, 0]
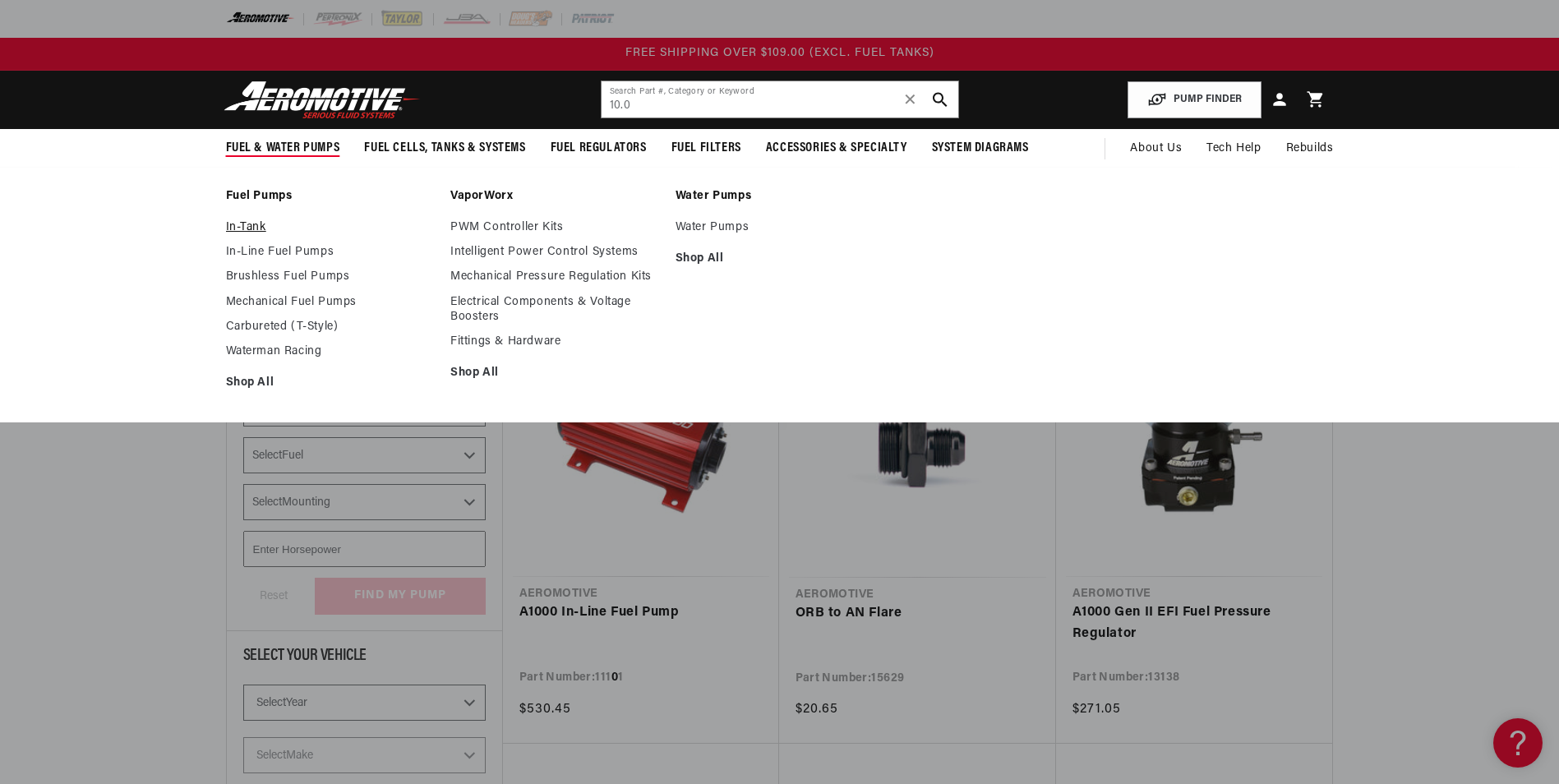
click at [236, 223] on link "In-Tank" at bounding box center [330, 228] width 209 height 15
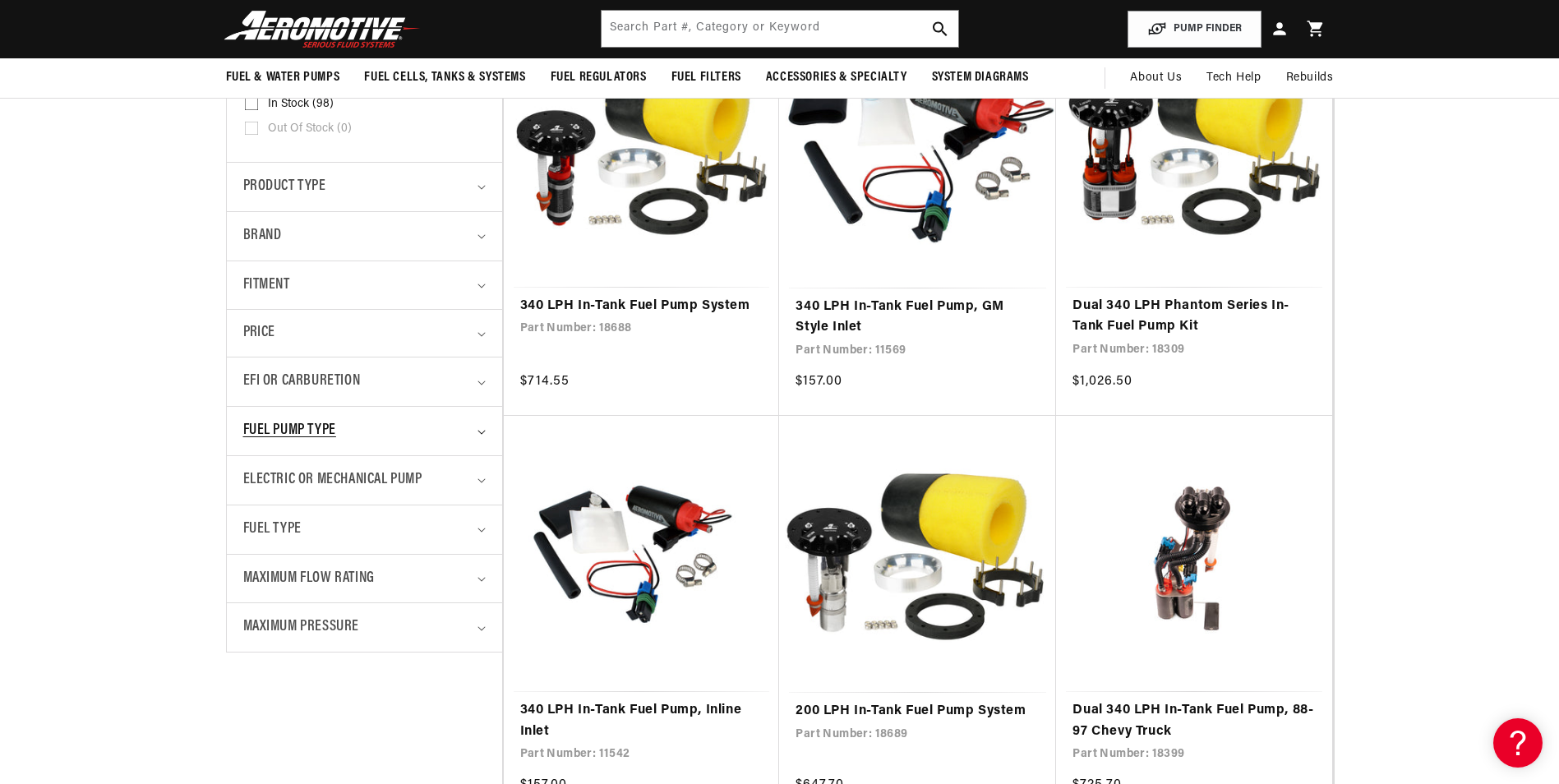
click at [328, 430] on span "Fuel Pump Type" at bounding box center [289, 431] width 93 height 23
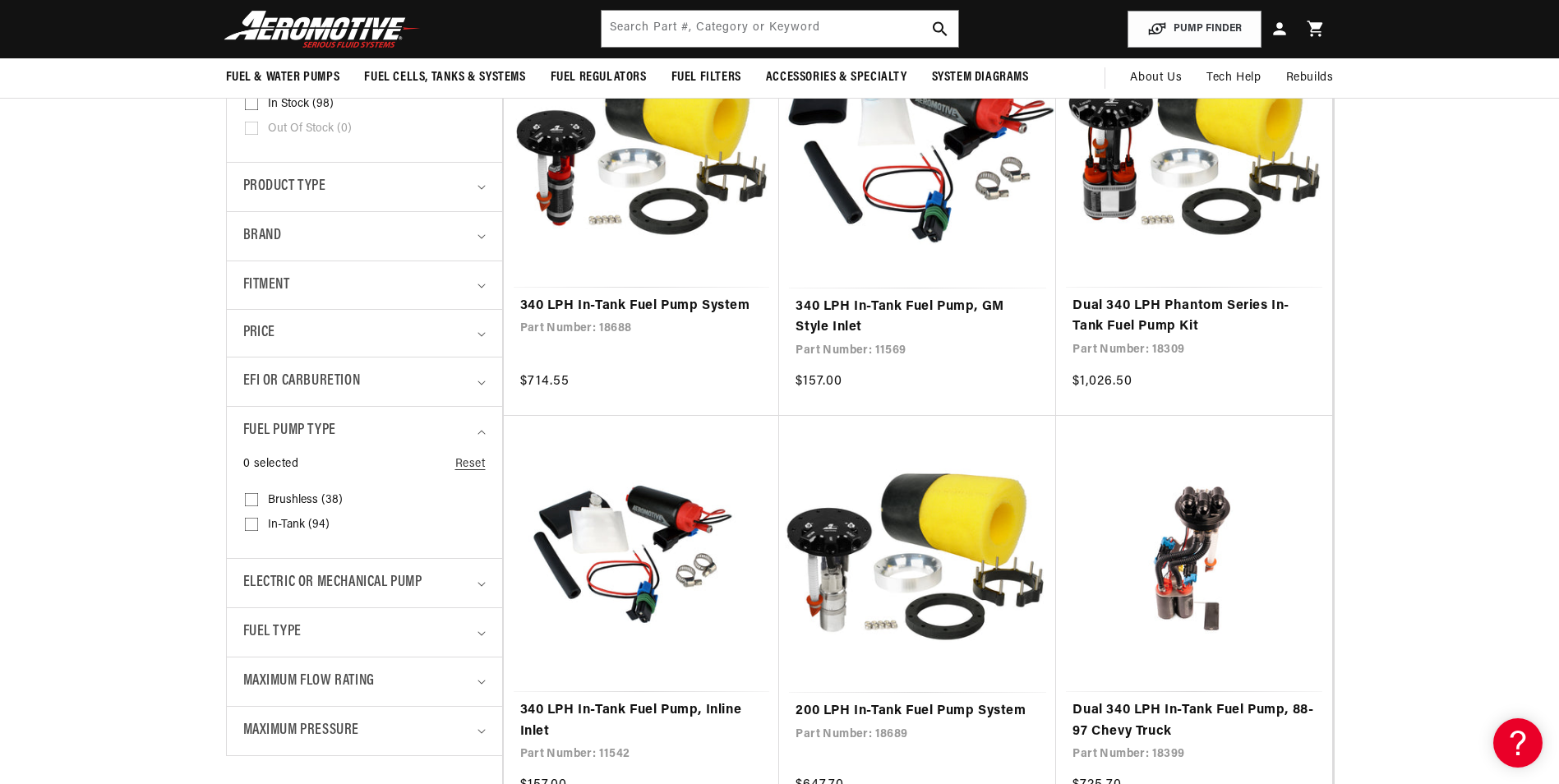
click at [273, 492] on label "Brushless (38) Brushless (38 products)" at bounding box center [359, 500] width 229 height 24
click at [258, 496] on input "Brushless (38) Brushless (38 products)" at bounding box center [252, 503] width 13 height 13
checkbox input "true"
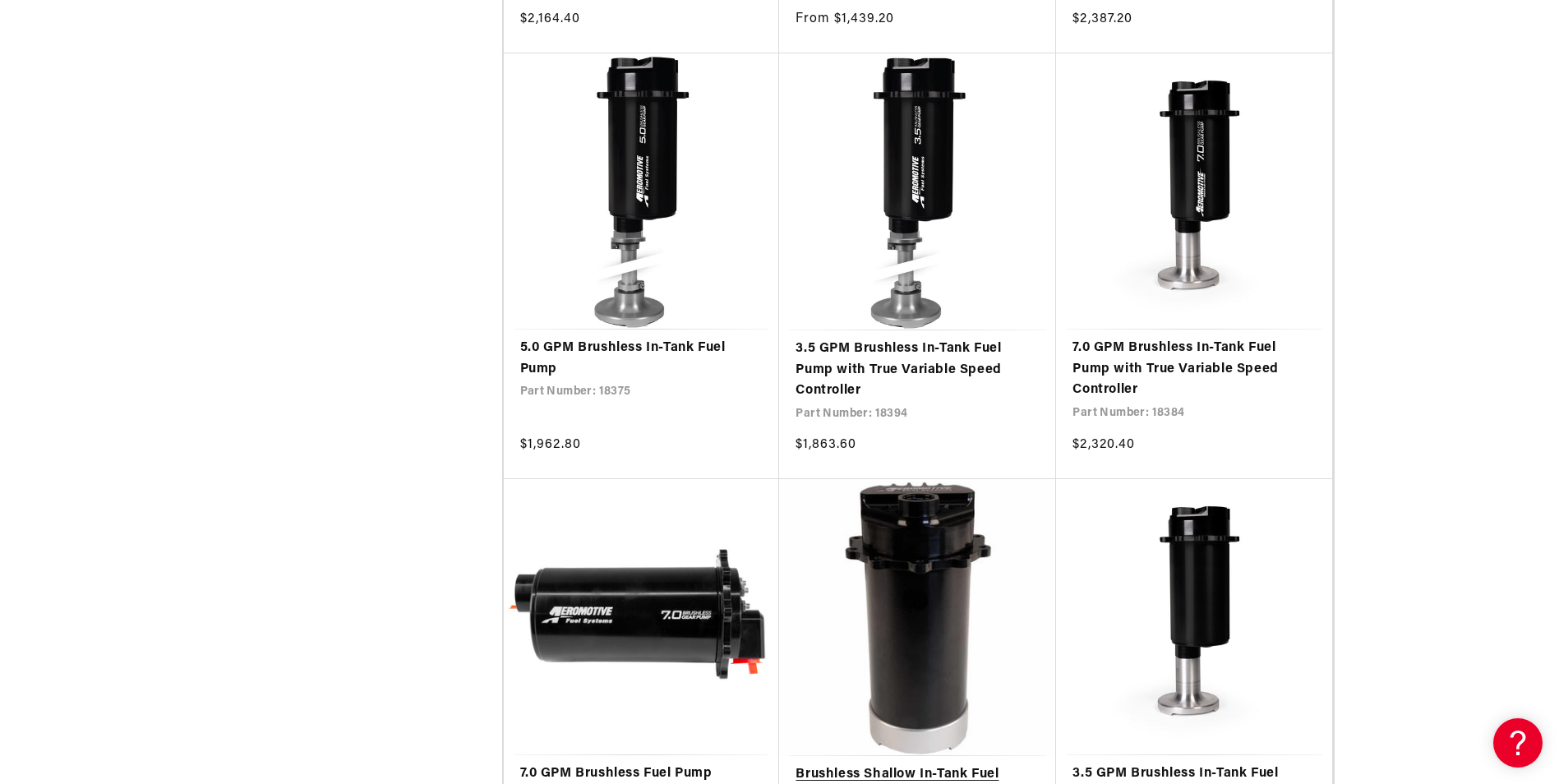
scroll to position [1233, 0]
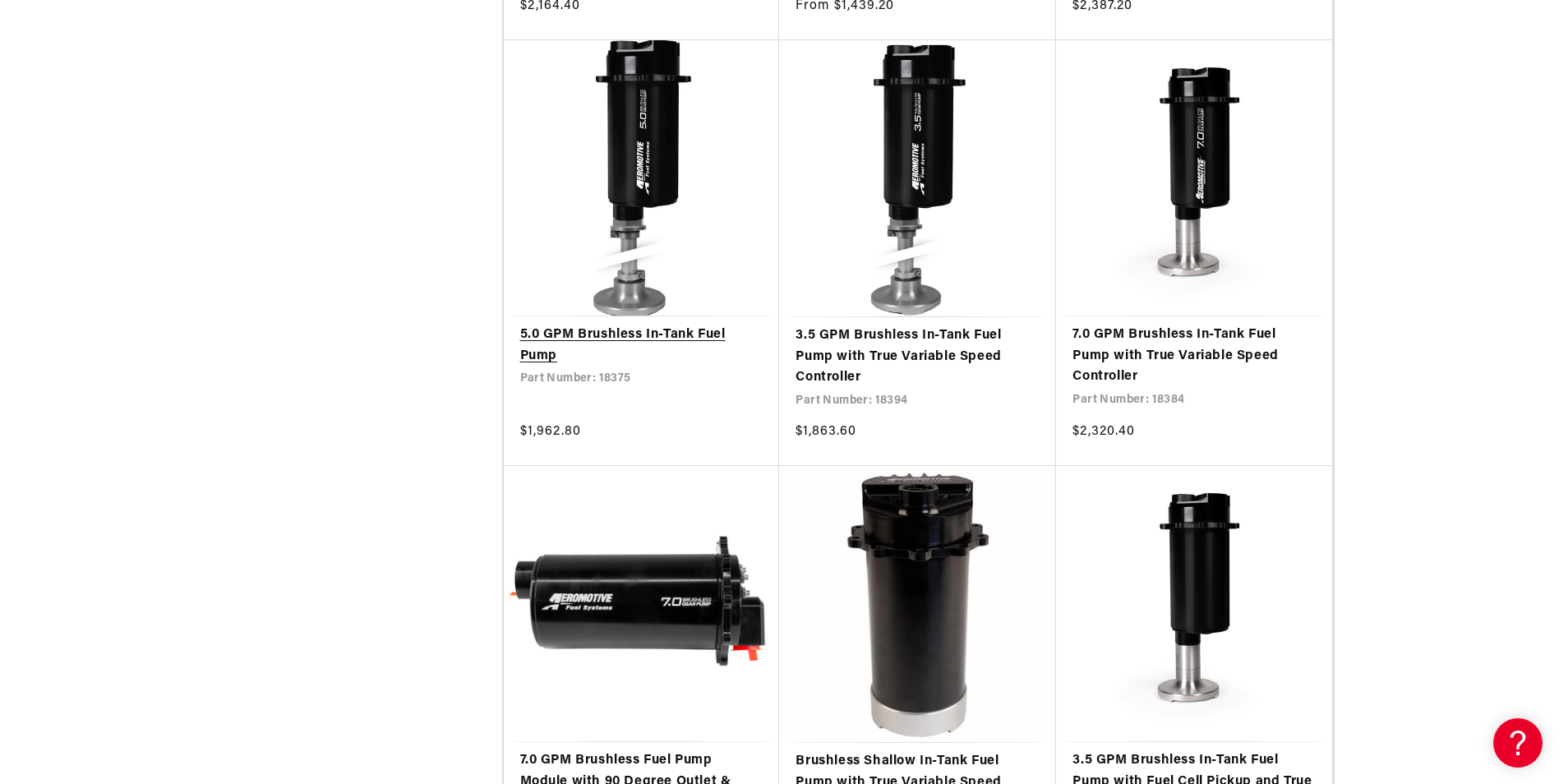
click at [564, 362] on link "5.0 GPM Brushless In-Tank Fuel Pump" at bounding box center [642, 345] width 243 height 42
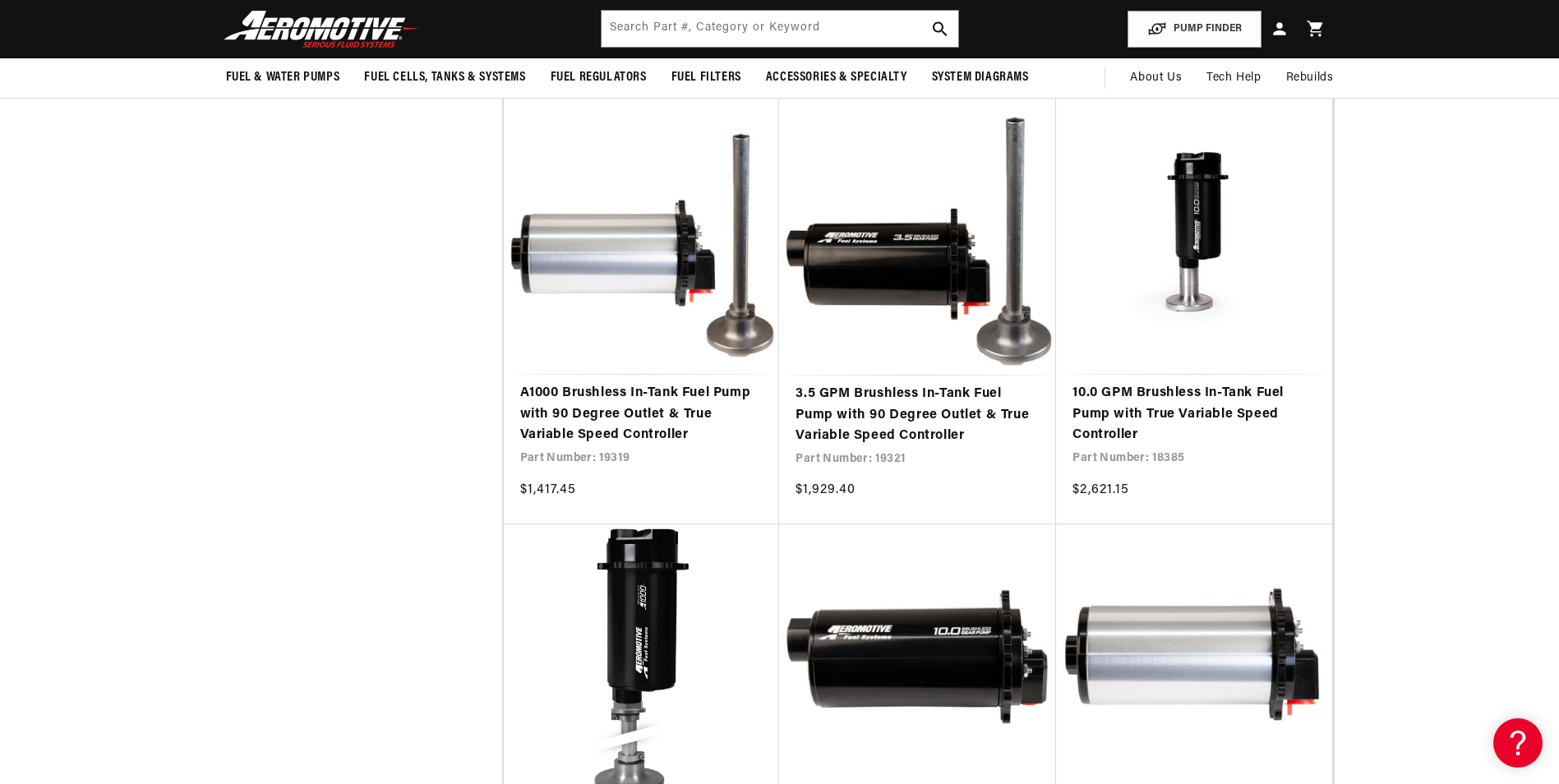
scroll to position [3616, 0]
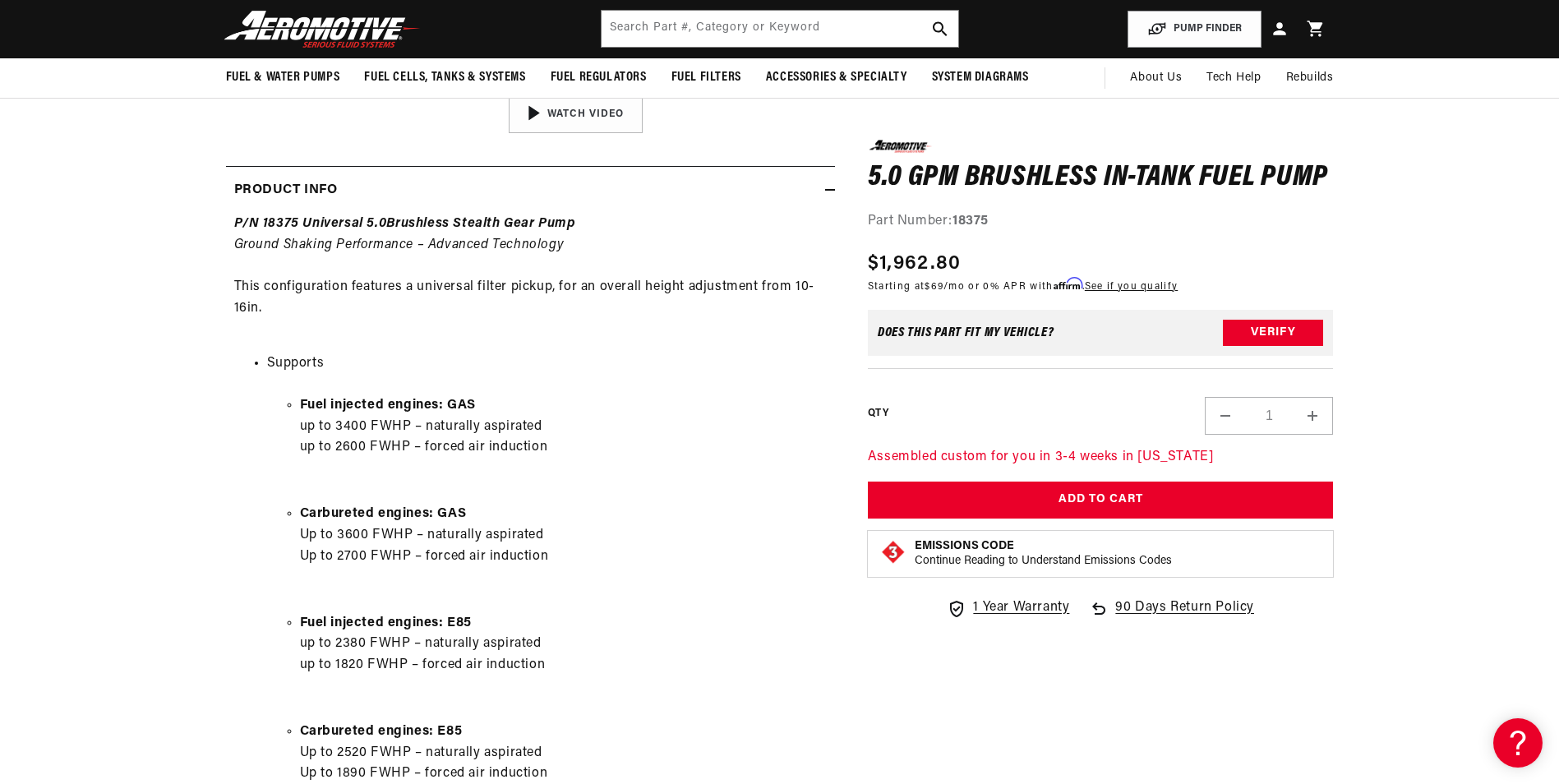
scroll to position [657, 0]
